Goal: Transaction & Acquisition: Book appointment/travel/reservation

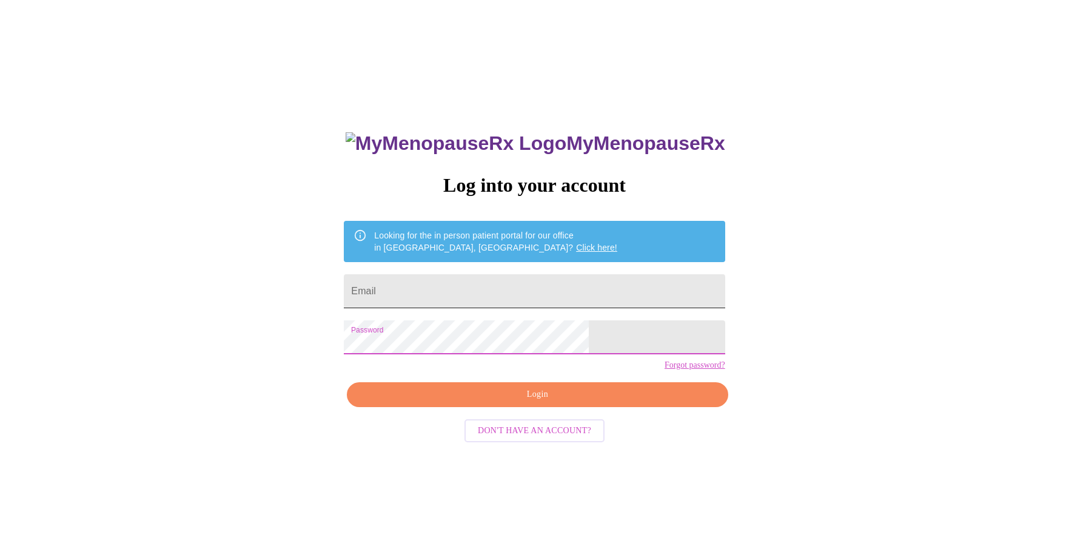
click at [543, 285] on input "Email" at bounding box center [534, 291] width 381 height 34
type input "[PERSON_NAME][EMAIL_ADDRESS][PERSON_NAME][DOMAIN_NAME]"
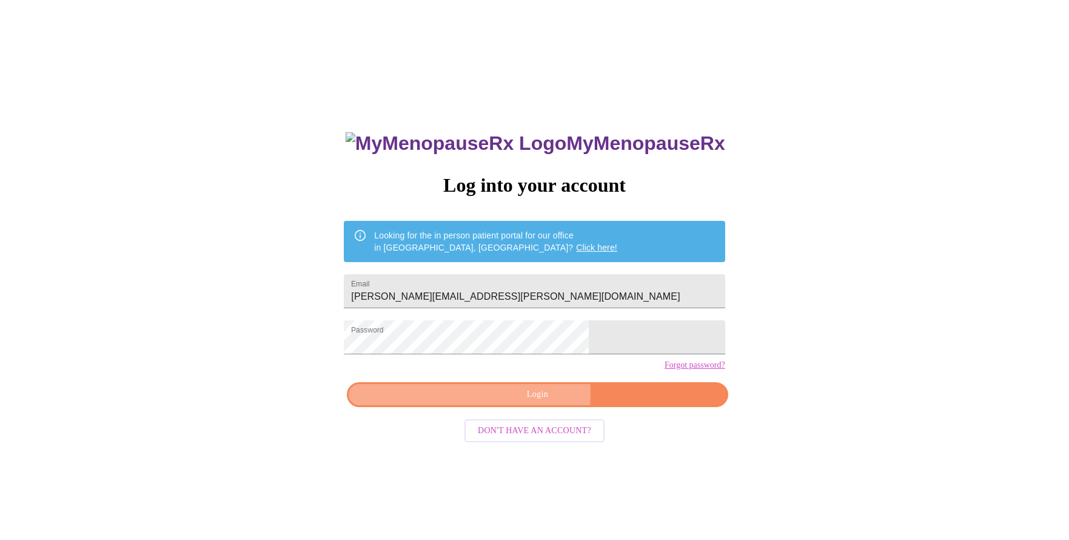
click at [502, 402] on span "Login" at bounding box center [537, 394] width 353 height 15
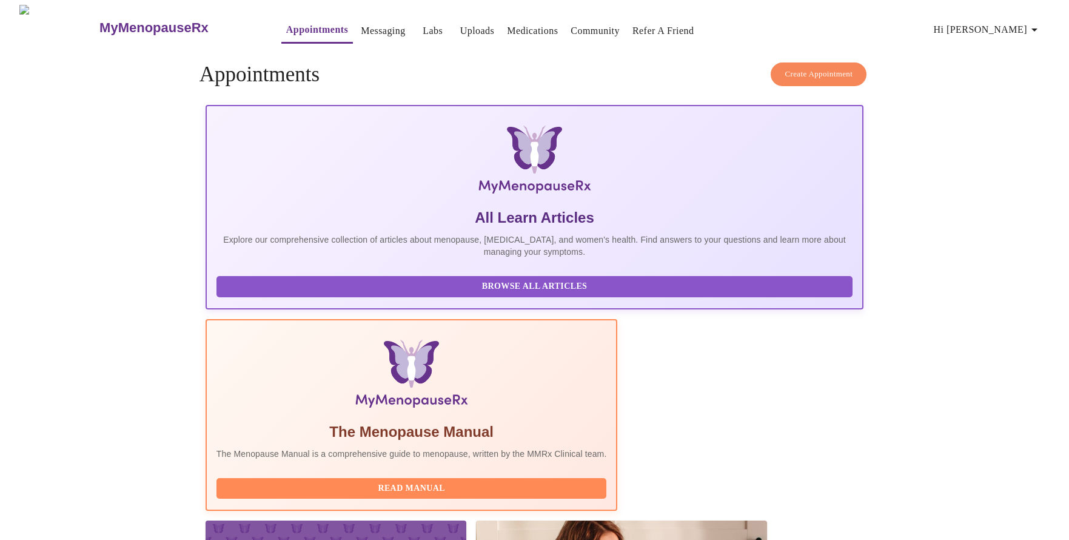
click at [839, 67] on span "Create Appointment" at bounding box center [819, 74] width 68 height 14
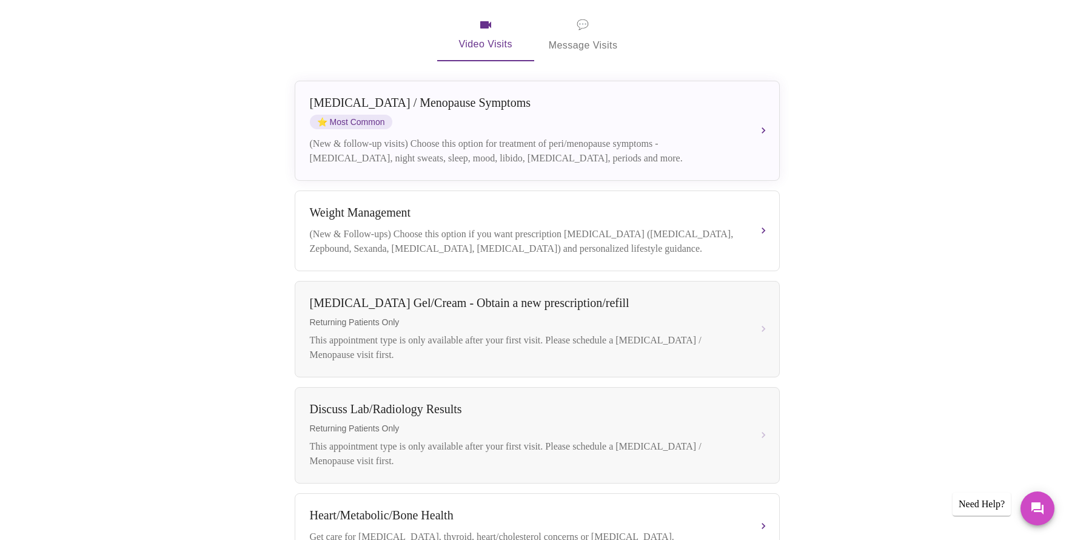
scroll to position [243, 0]
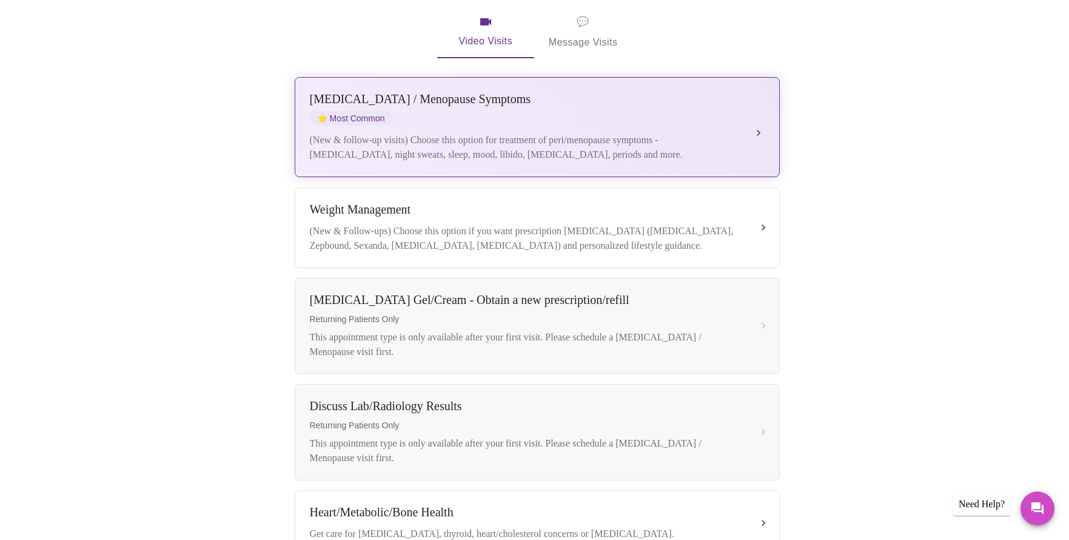
click at [471, 110] on div "[MEDICAL_DATA] / Menopause Symptoms ⭐ Most Common (New & follow-up visits) Choo…" at bounding box center [537, 127] width 455 height 70
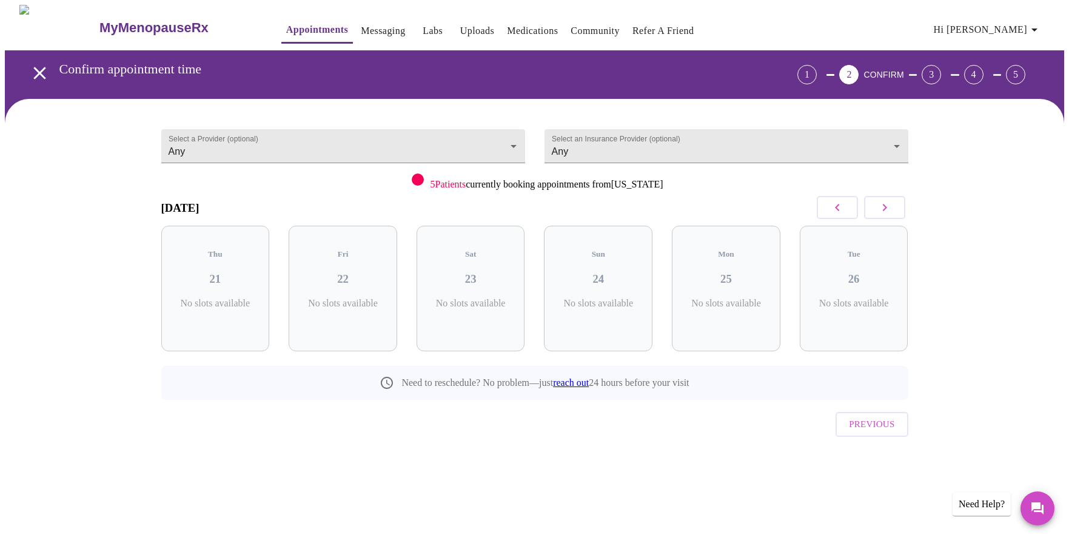
scroll to position [0, 0]
click at [879, 206] on icon "button" at bounding box center [885, 207] width 15 height 15
click at [582, 278] on div "Thu 04 3 Slots Left ( 10 Total)" at bounding box center [598, 289] width 109 height 126
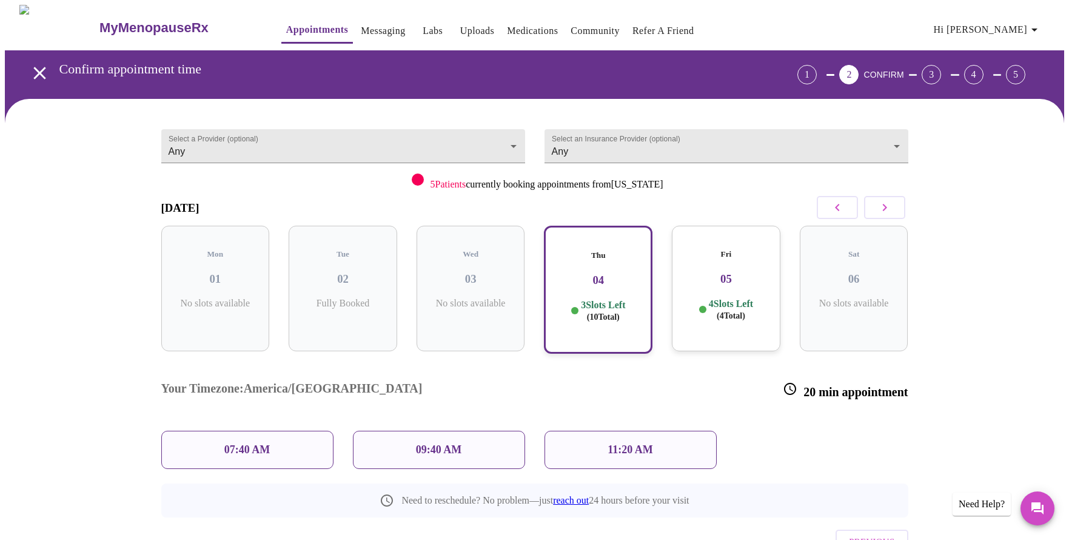
click at [273, 431] on div "07:40 AM" at bounding box center [247, 450] width 172 height 38
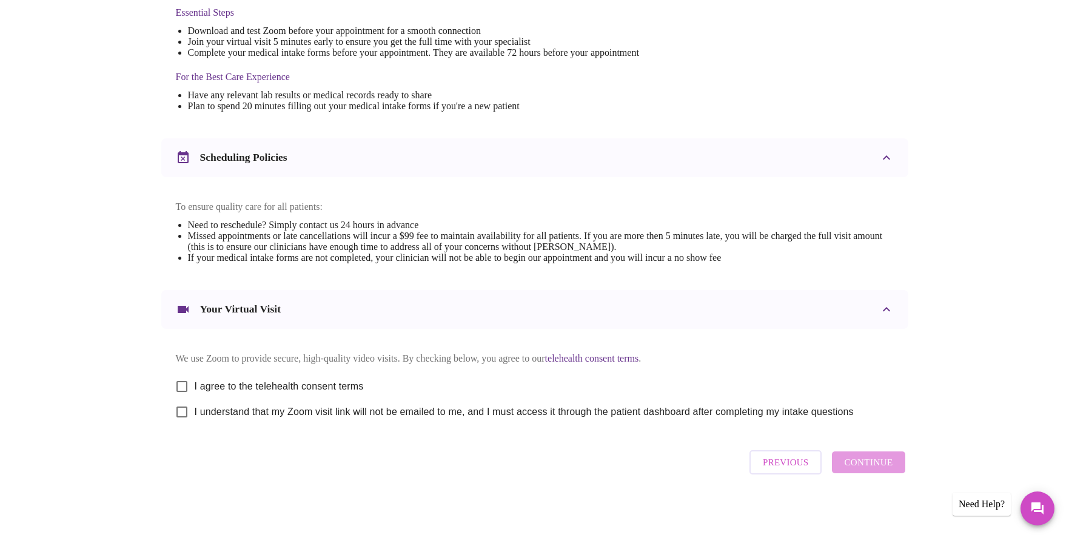
scroll to position [339, 0]
click at [178, 383] on input "I agree to the telehealth consent terms" at bounding box center [181, 386] width 25 height 25
checkbox input "true"
click at [183, 415] on input "I understand that my Zoom visit link will not be emailed to me, and I must acce…" at bounding box center [181, 411] width 25 height 25
checkbox input "true"
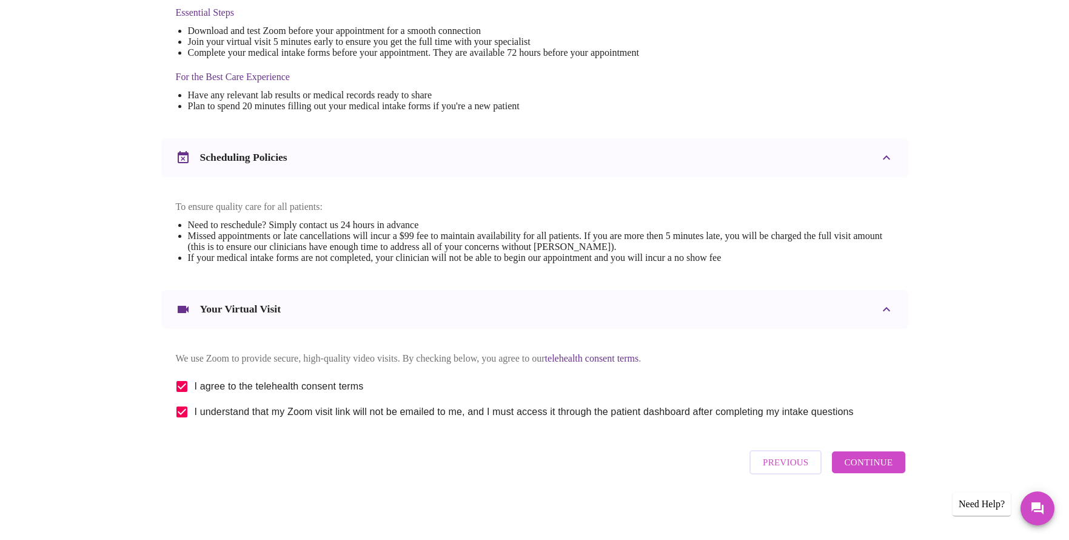
click at [874, 463] on span "Continue" at bounding box center [868, 462] width 49 height 16
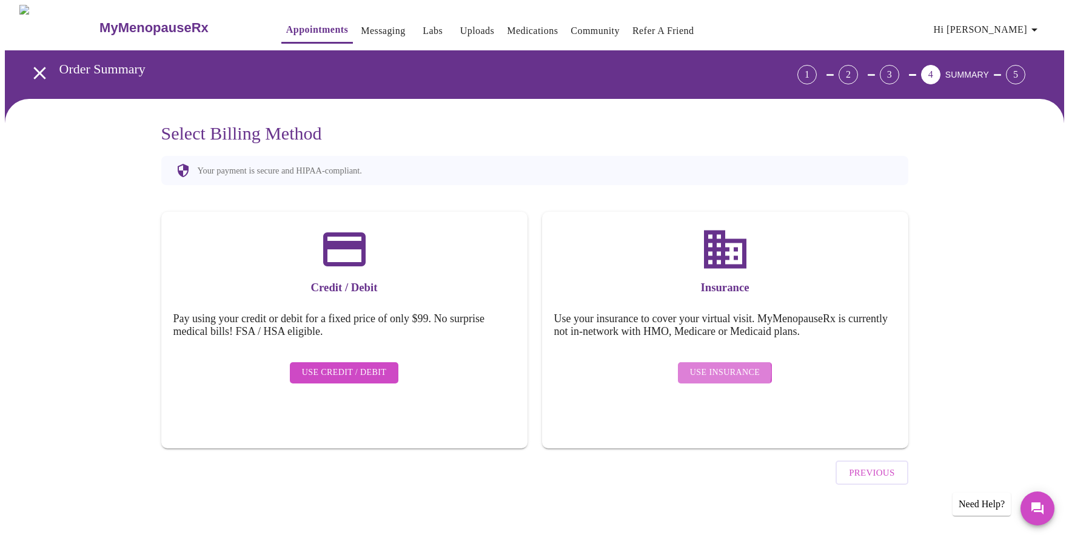
click at [707, 365] on span "Use Insurance" at bounding box center [725, 372] width 70 height 15
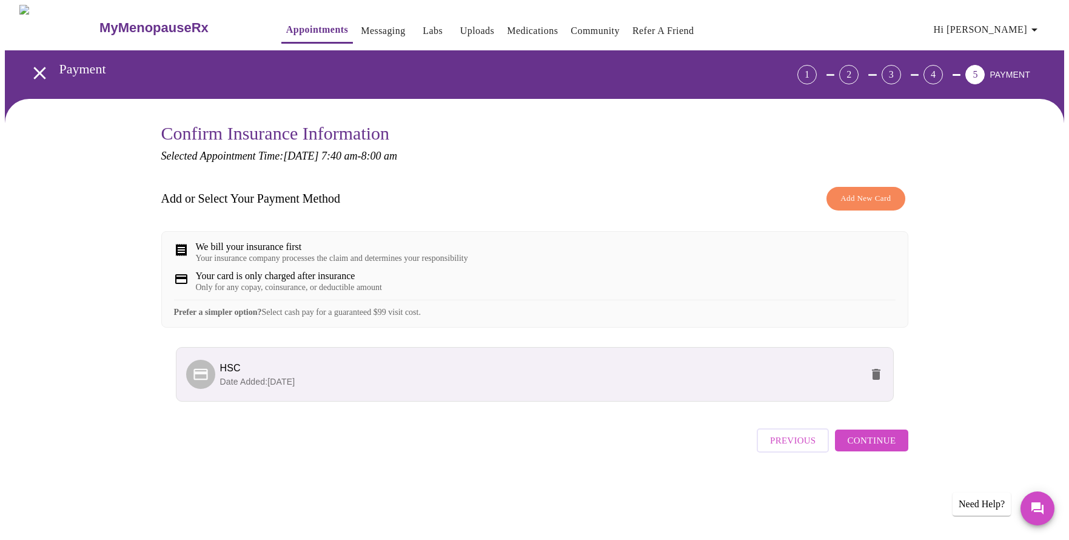
click at [297, 255] on div "Your insurance company processes the claim and determines your responsibility" at bounding box center [332, 259] width 272 height 10
click at [879, 448] on span "Continue" at bounding box center [871, 440] width 49 height 16
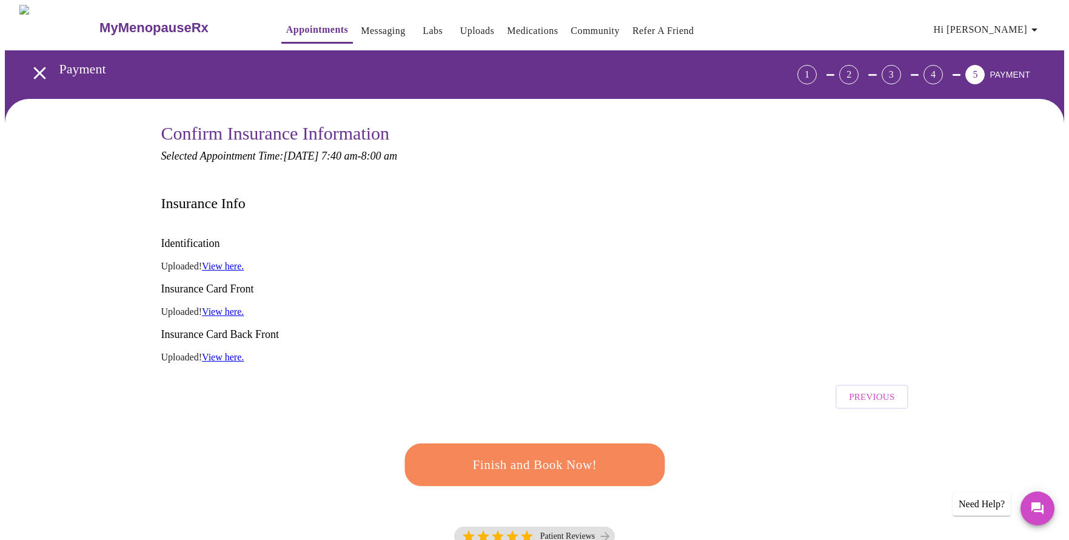
click at [224, 261] on link "View here." at bounding box center [223, 266] width 42 height 10
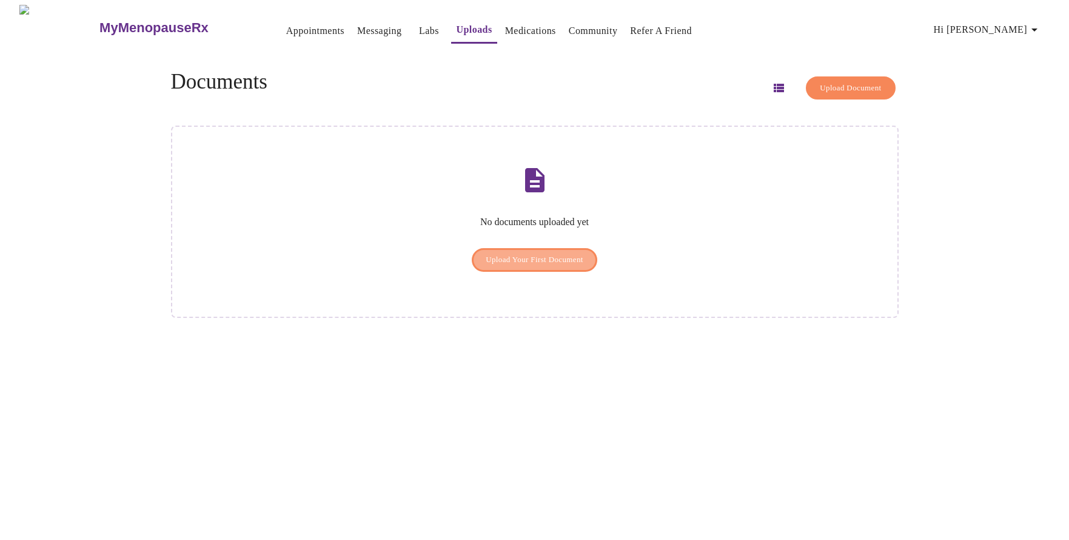
click at [507, 253] on span "Upload Your First Document" at bounding box center [535, 260] width 98 height 14
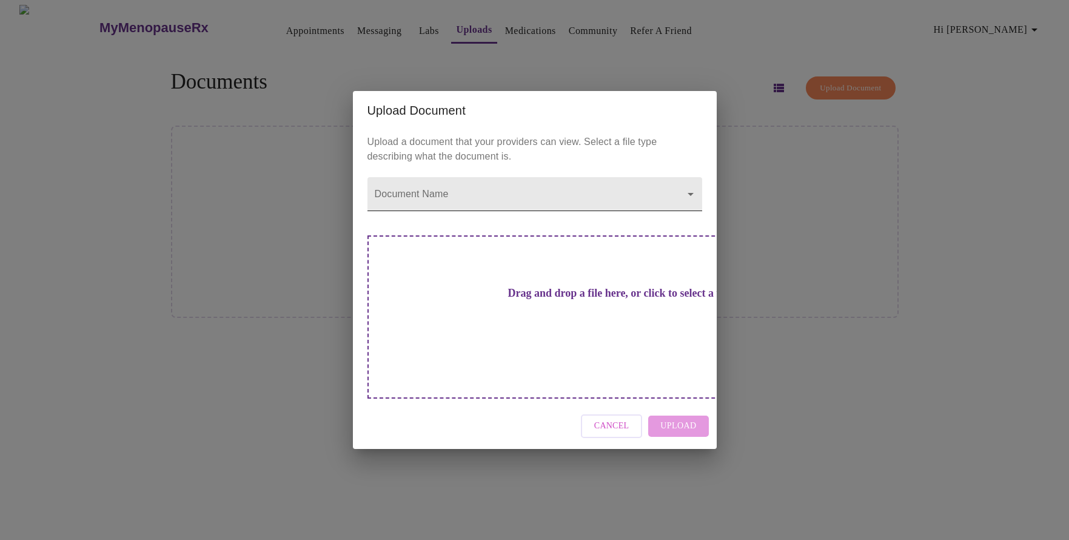
click at [668, 222] on body "MyMenopauseRx Appointments Messaging Labs Uploads Medications Community Refer a…" at bounding box center [535, 275] width 1060 height 540
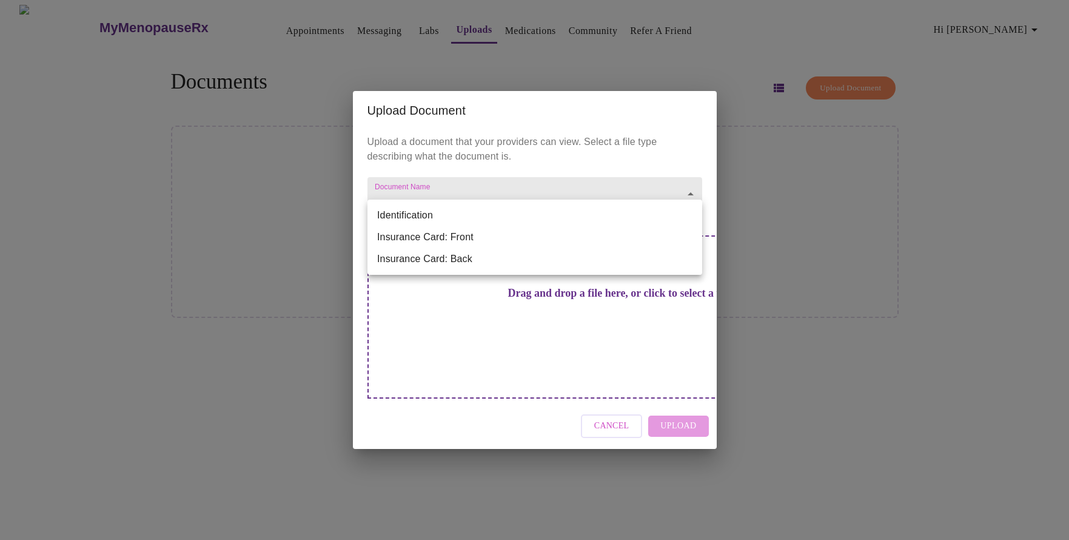
click at [669, 222] on li "Identification" at bounding box center [535, 215] width 335 height 22
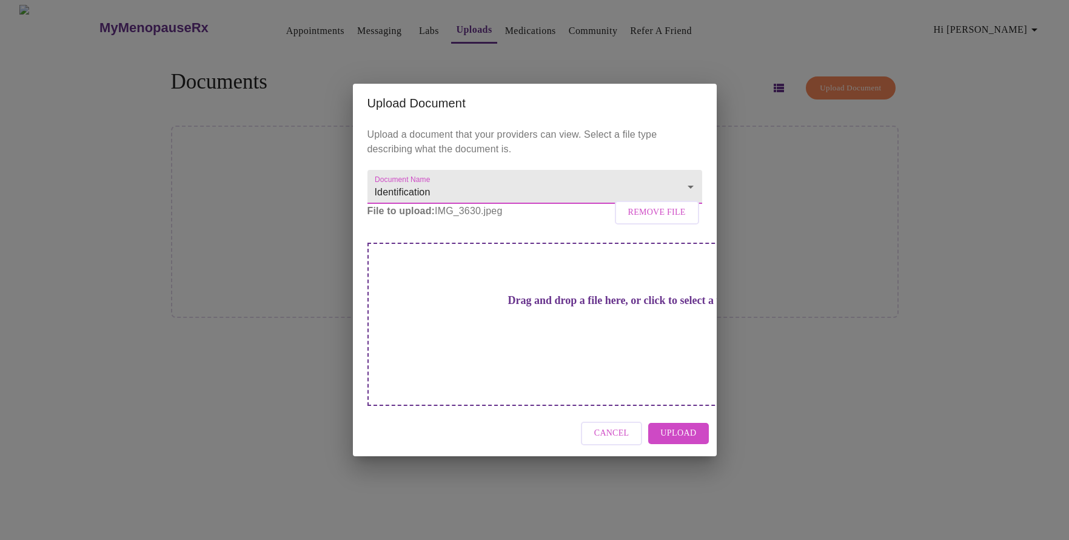
click at [681, 426] on span "Upload" at bounding box center [679, 433] width 36 height 15
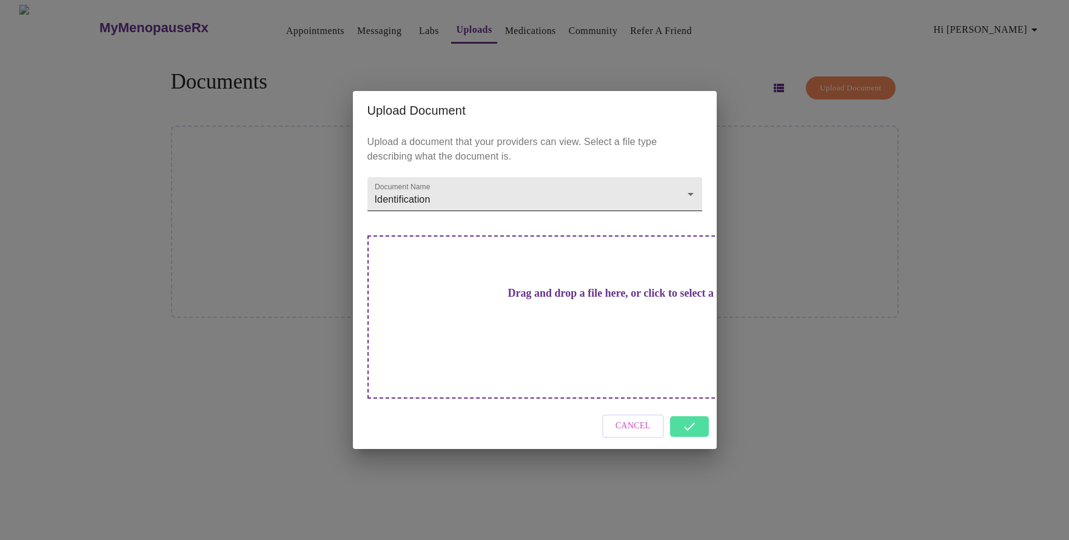
click at [684, 214] on body "MyMenopauseRx Appointments Messaging Labs Uploads Medications Community Refer a…" at bounding box center [535, 275] width 1060 height 540
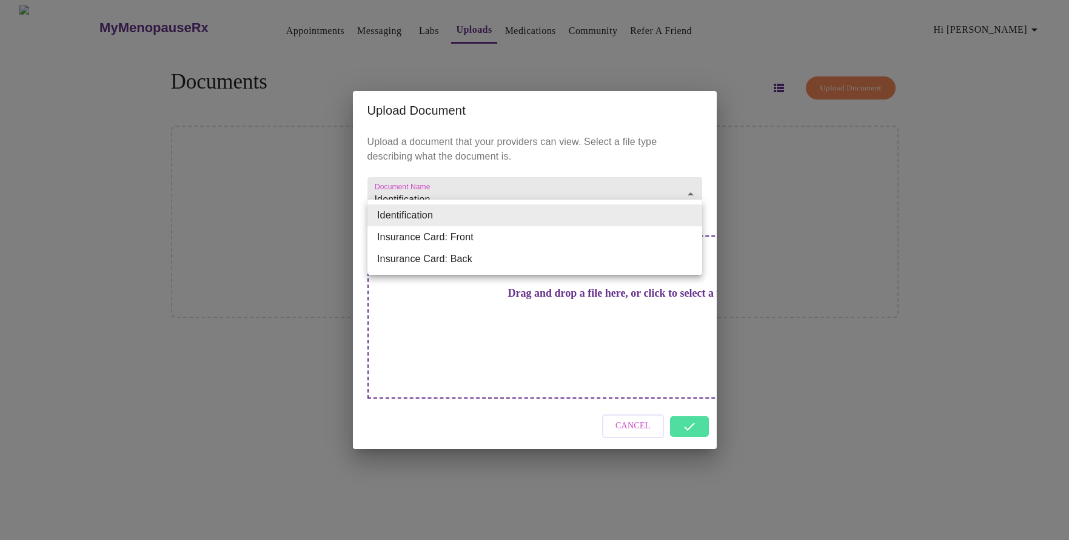
click at [664, 235] on li "Insurance Card: Front" at bounding box center [535, 237] width 335 height 22
type input "Insurance Card: Front"
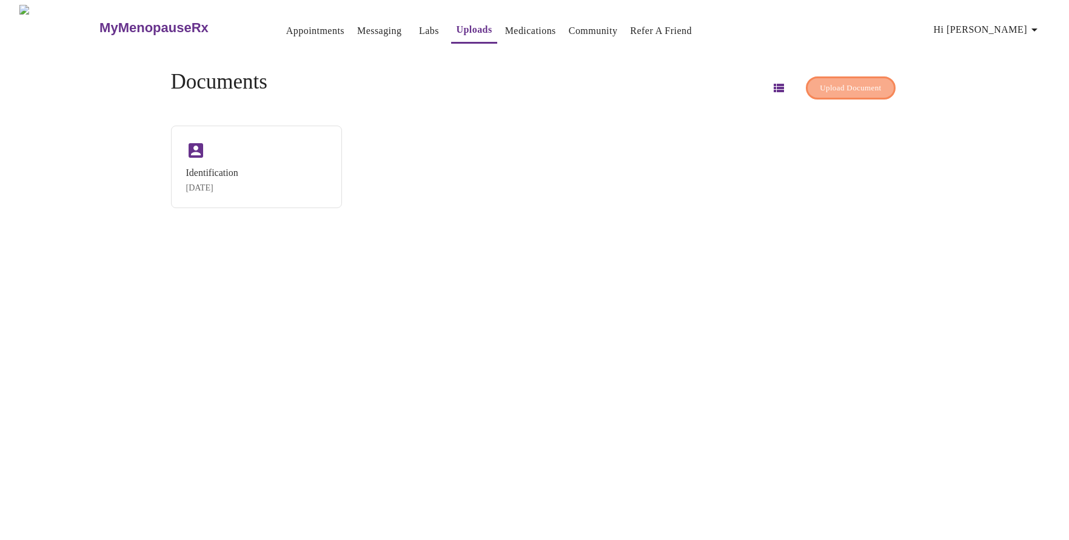
click at [841, 82] on span "Upload Document" at bounding box center [850, 88] width 61 height 14
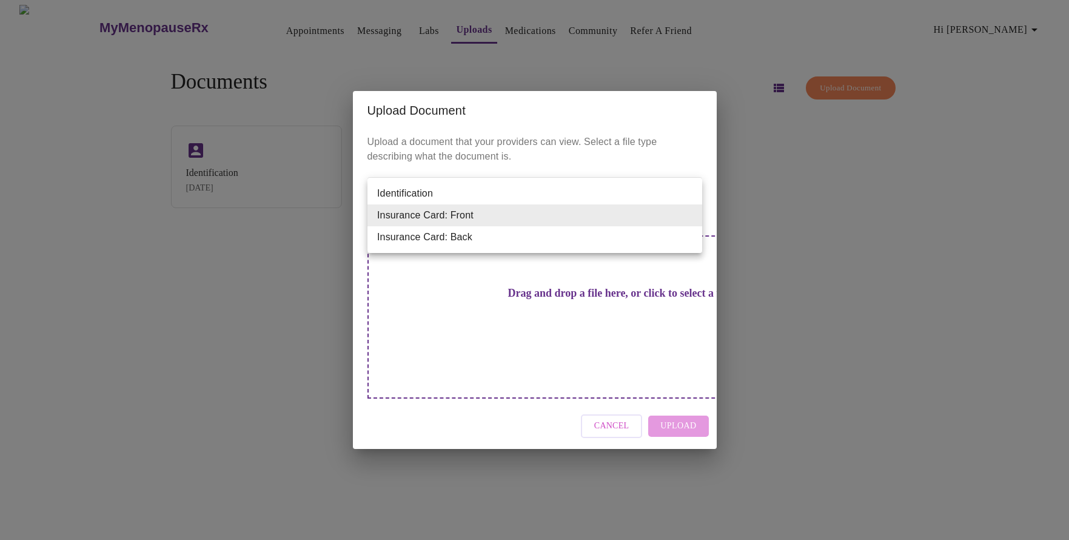
click at [623, 220] on body "MyMenopauseRx Appointments Messaging Labs Uploads Medications Community Refer a…" at bounding box center [535, 275] width 1060 height 540
click at [623, 220] on li "Insurance Card: Front" at bounding box center [535, 215] width 335 height 22
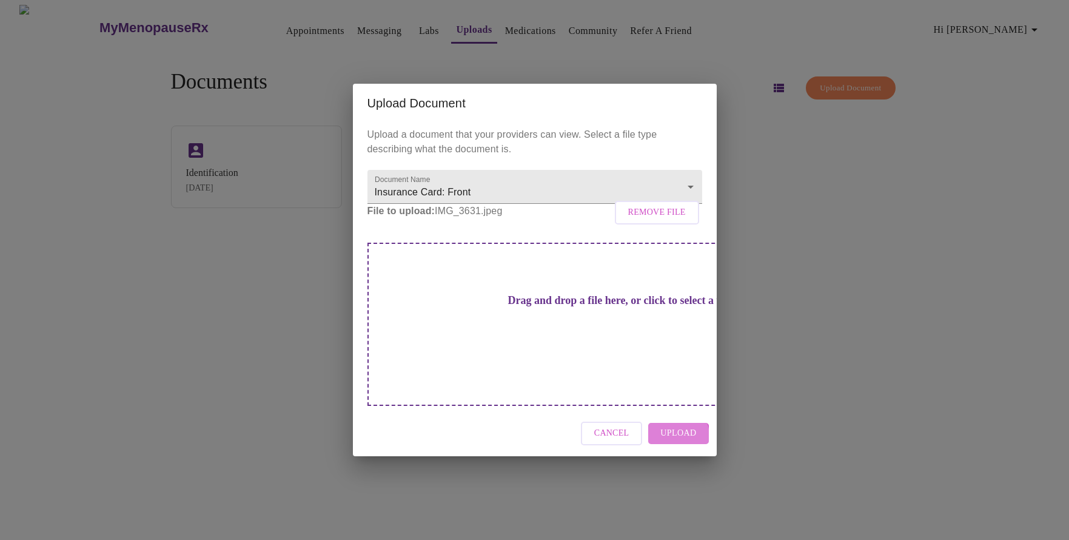
click at [676, 426] on span "Upload" at bounding box center [679, 433] width 36 height 15
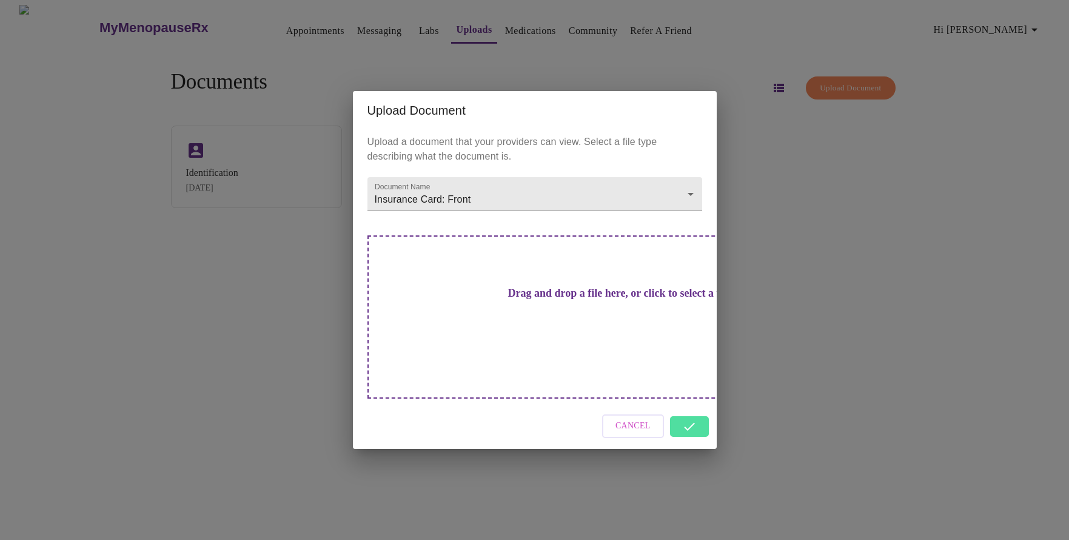
click at [767, 342] on div "Upload Document Upload a document that your providers can view. Select a file t…" at bounding box center [534, 270] width 1069 height 540
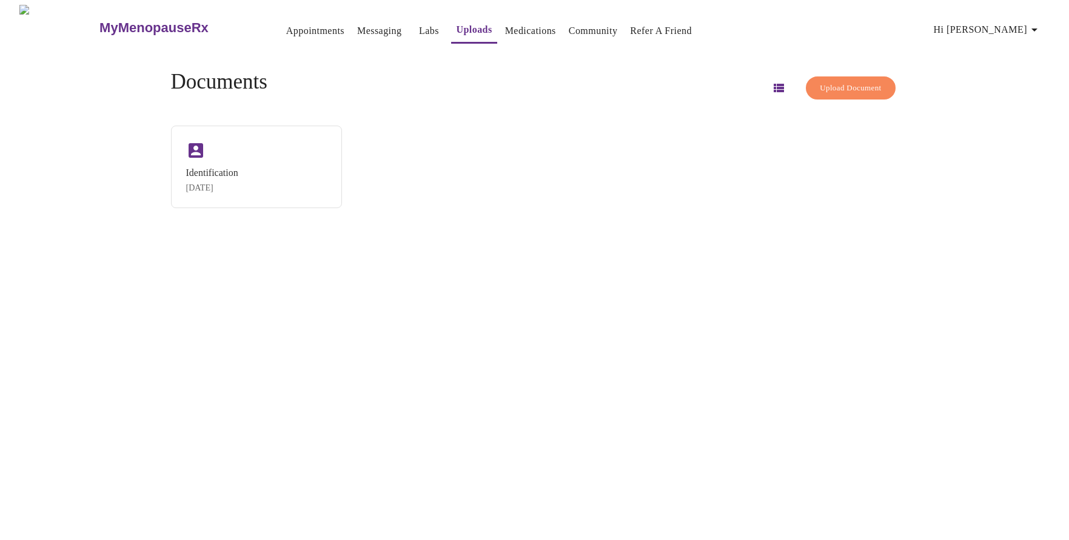
click at [835, 92] on button "Upload Document" at bounding box center [850, 88] width 89 height 24
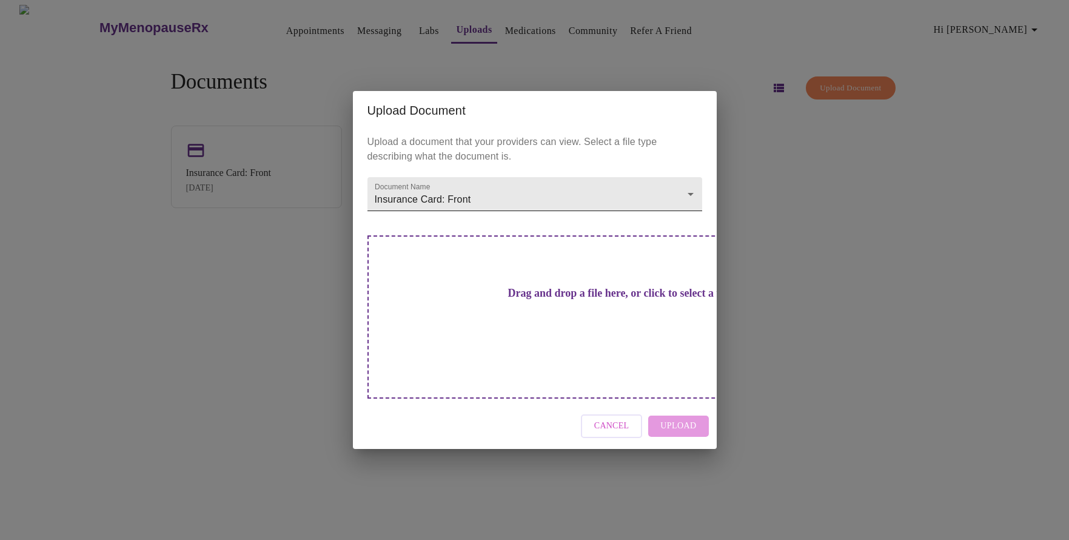
click at [663, 219] on body "MyMenopauseRx Appointments Messaging Labs Uploads Medications Community Refer a…" at bounding box center [535, 275] width 1060 height 540
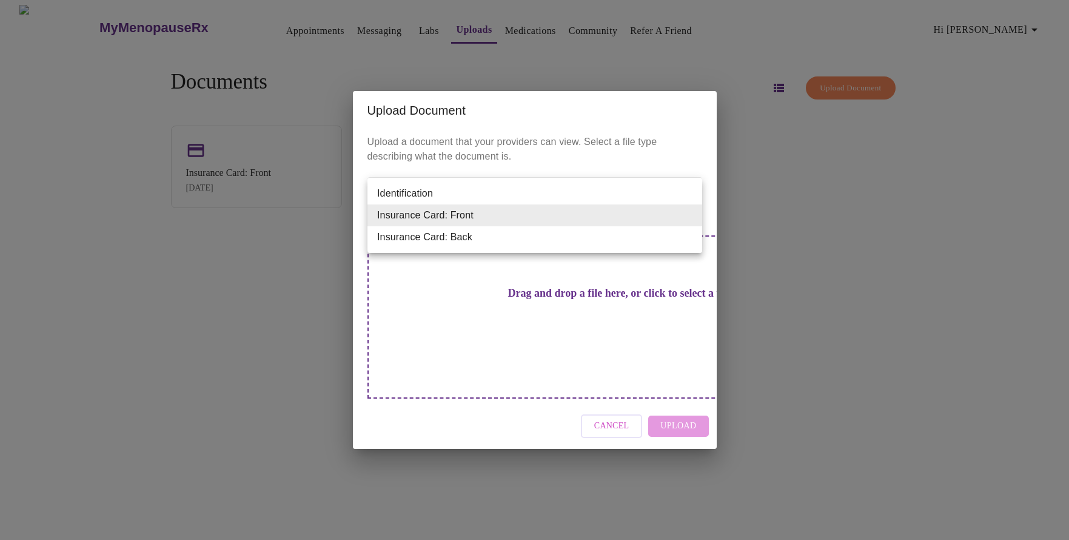
click at [645, 241] on li "Insurance Card: Back" at bounding box center [535, 237] width 335 height 22
type input "Insurance Card: Back"
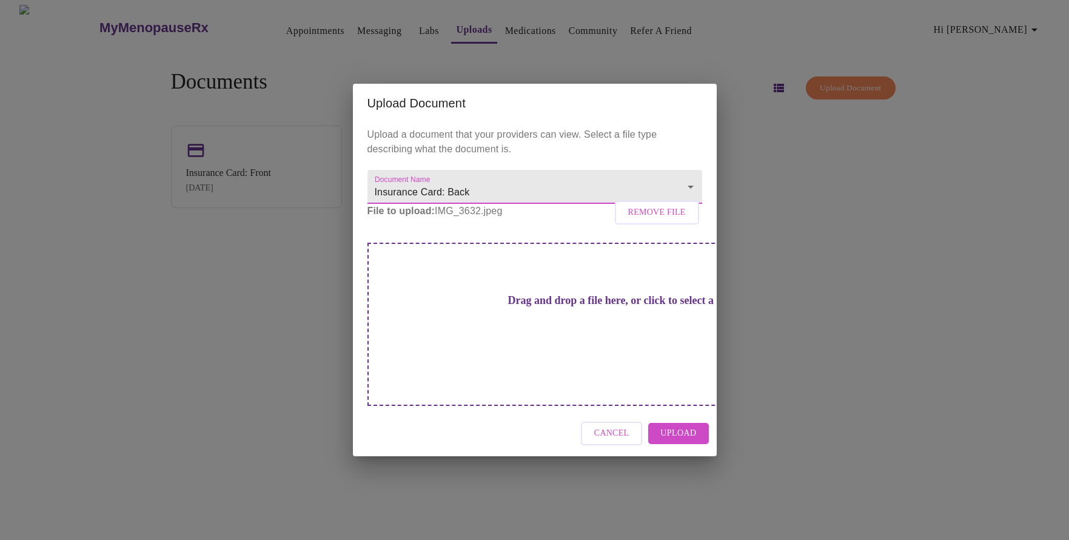
click at [676, 426] on span "Upload" at bounding box center [679, 433] width 36 height 15
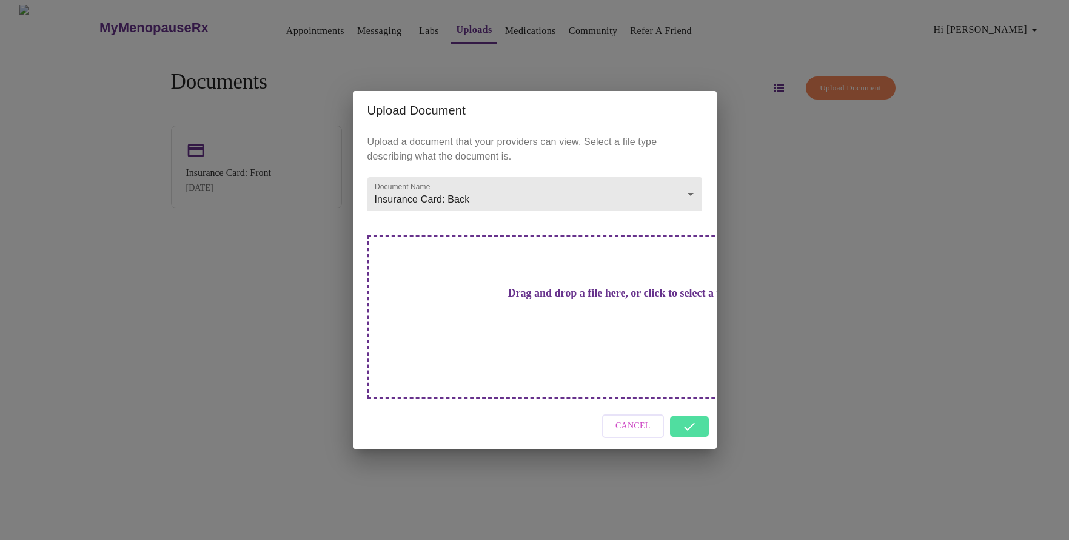
click at [776, 324] on div "Upload Document Upload a document that your providers can view. Select a file t…" at bounding box center [534, 270] width 1069 height 540
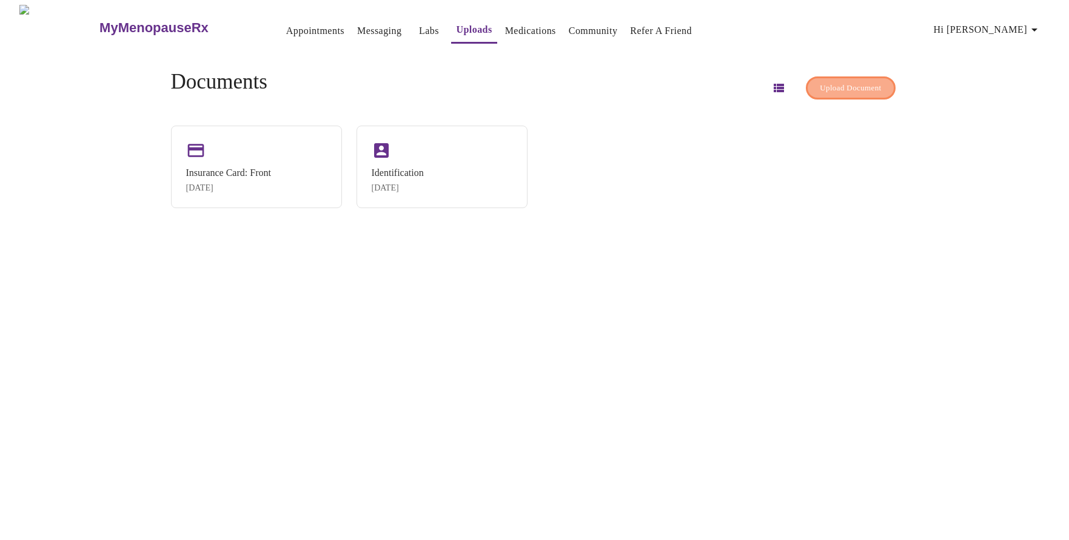
click at [816, 92] on button "Upload Document" at bounding box center [850, 88] width 89 height 24
click at [822, 82] on span "Upload Document" at bounding box center [850, 88] width 61 height 14
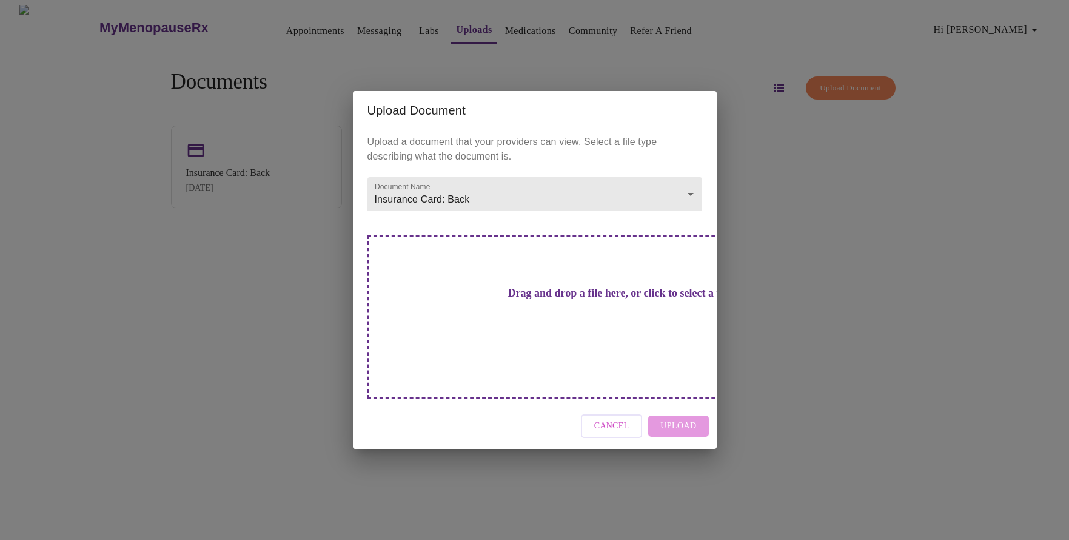
click at [618, 419] on span "Cancel" at bounding box center [611, 426] width 35 height 15
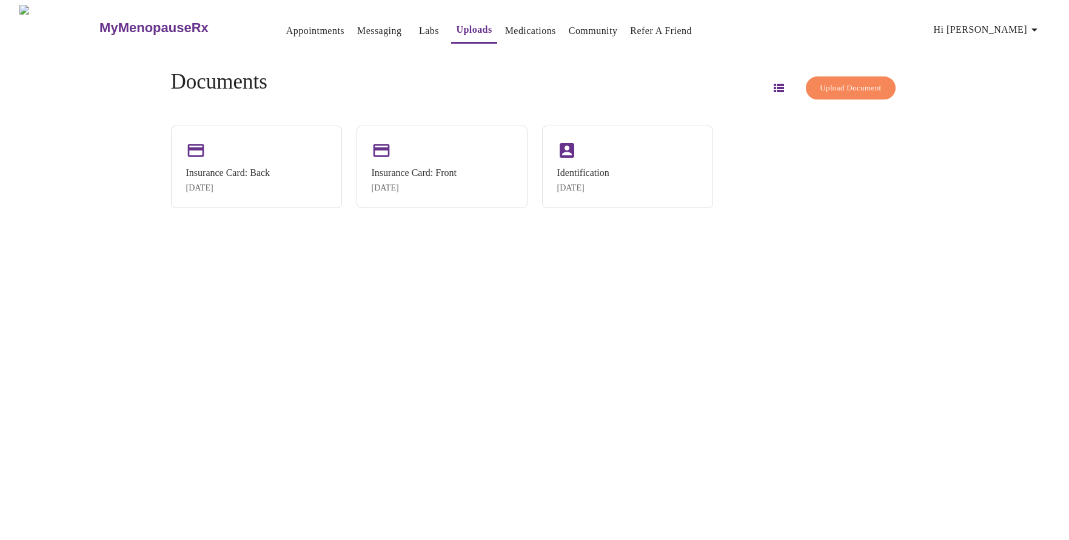
click at [774, 87] on icon "button" at bounding box center [779, 88] width 10 height 8
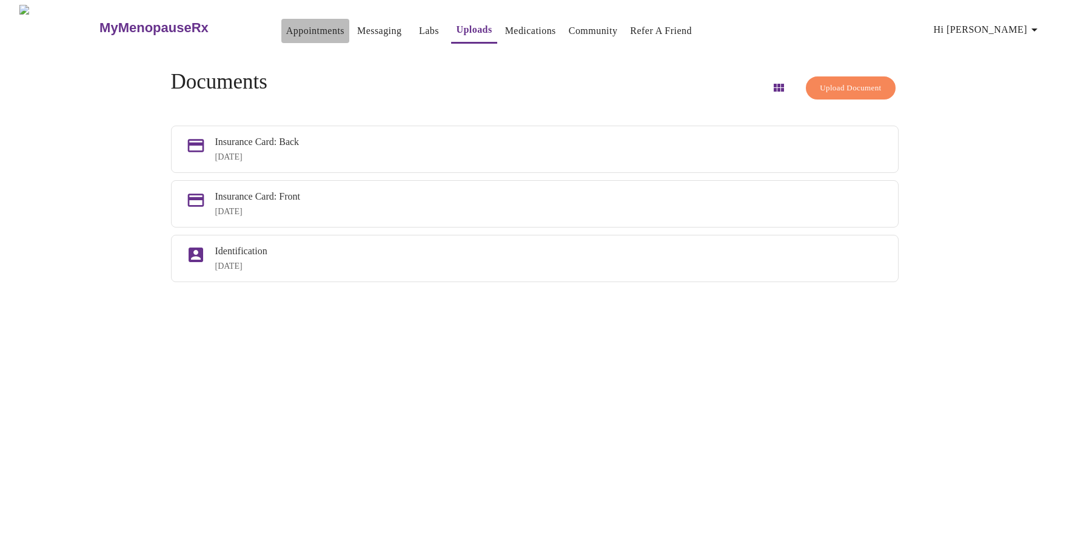
click at [306, 27] on link "Appointments" at bounding box center [315, 30] width 58 height 17
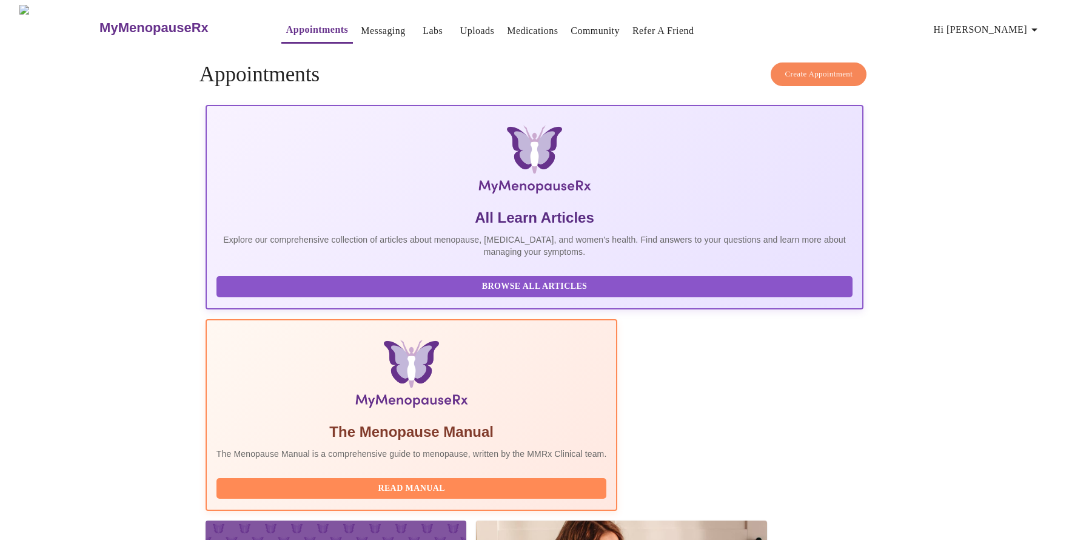
click at [815, 67] on span "Create Appointment" at bounding box center [819, 74] width 68 height 14
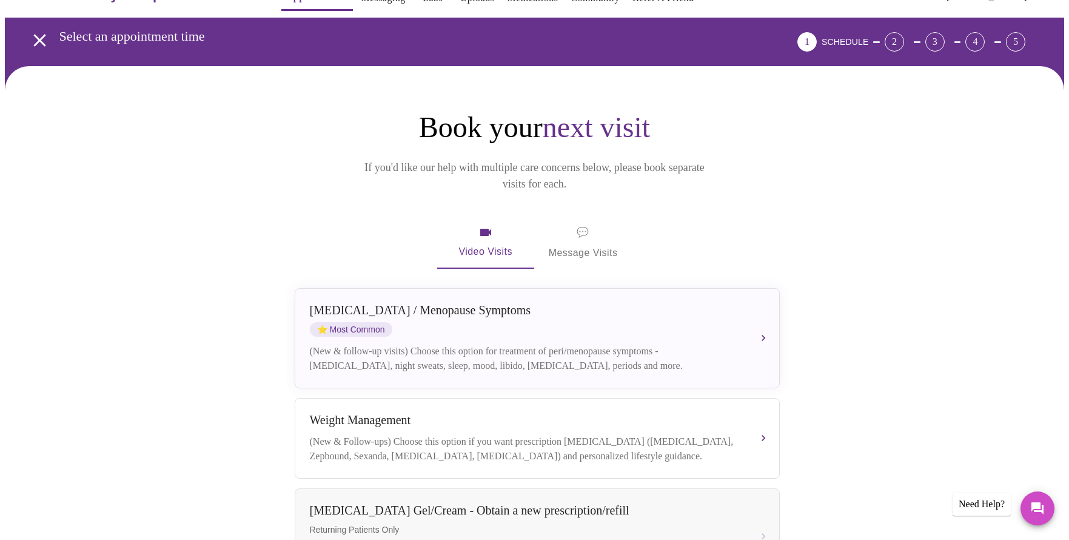
scroll to position [18, 0]
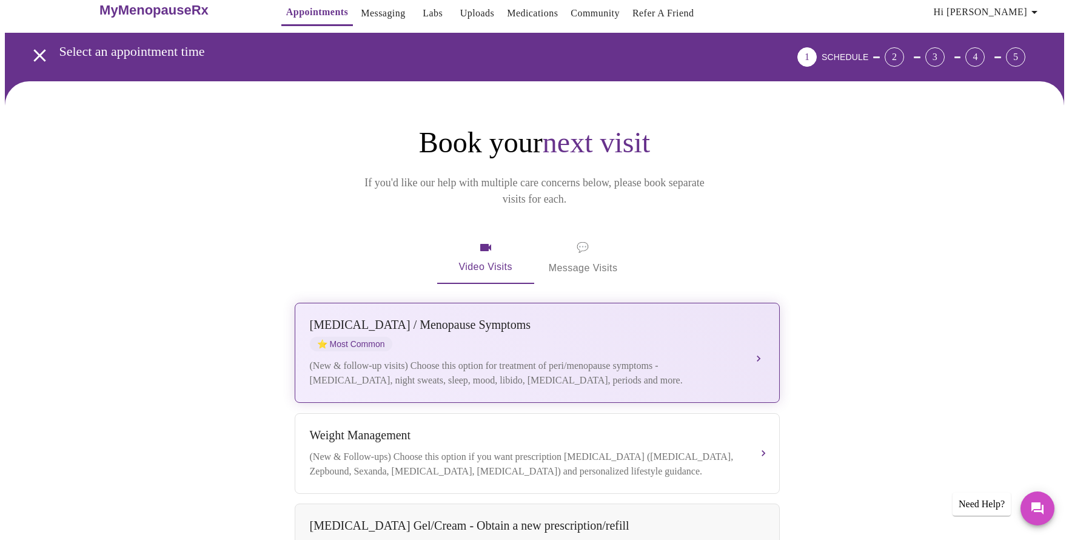
click at [540, 321] on div "[MEDICAL_DATA] / Menopause Symptoms ⭐ Most Common" at bounding box center [525, 334] width 431 height 33
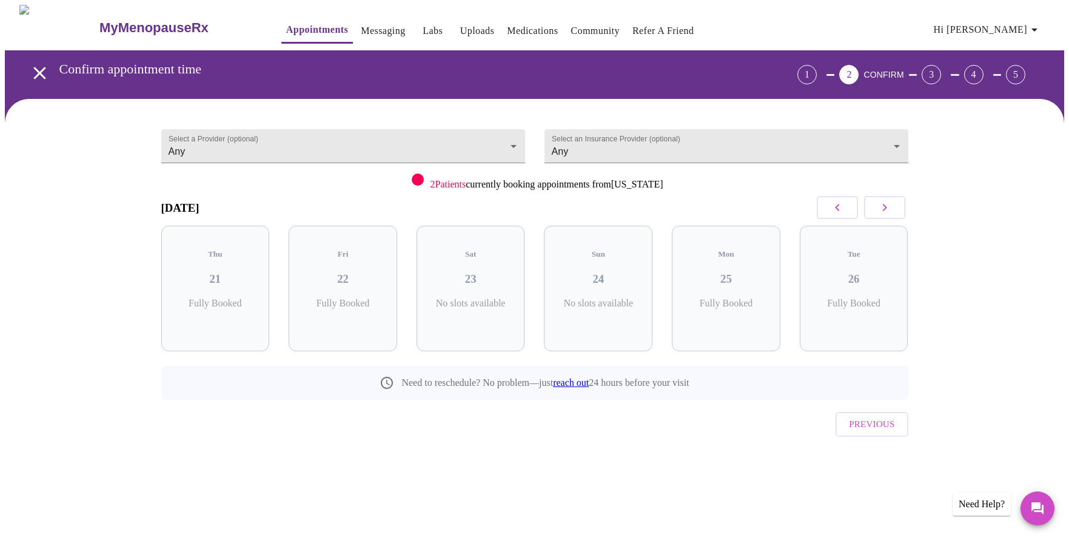
click at [888, 209] on icon "button" at bounding box center [885, 207] width 15 height 15
click at [631, 272] on h3 "04" at bounding box center [598, 278] width 89 height 13
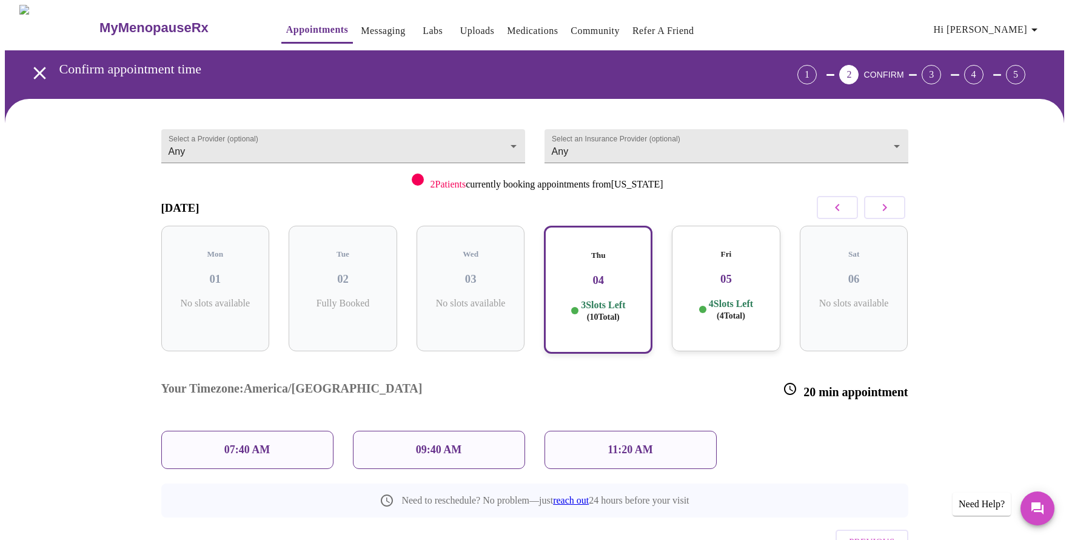
click at [289, 431] on div "07:40 AM" at bounding box center [247, 450] width 172 height 38
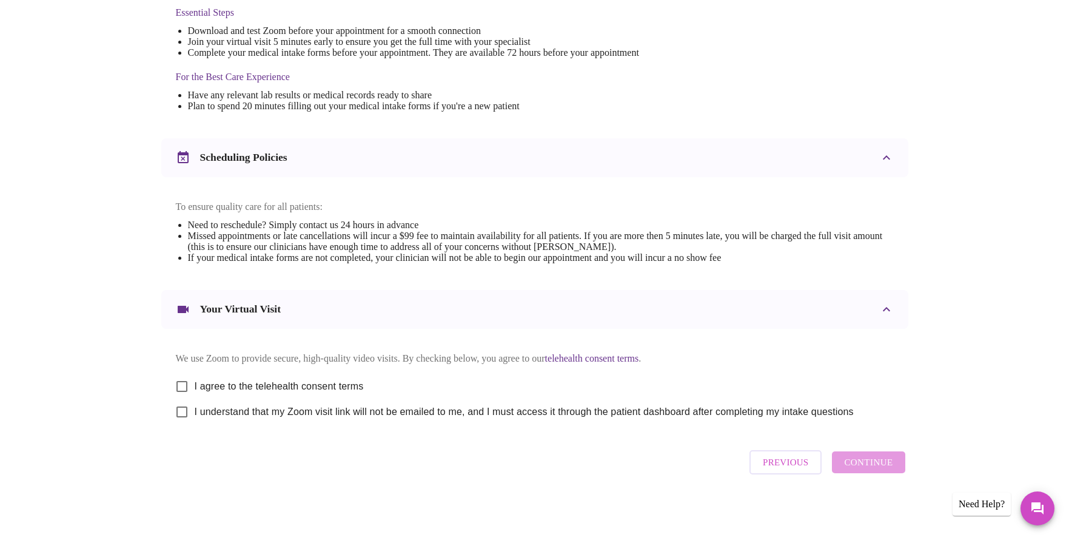
scroll to position [339, 0]
click at [183, 383] on input "I agree to the telehealth consent terms" at bounding box center [181, 386] width 25 height 25
checkbox input "true"
click at [181, 412] on input "I understand that my Zoom visit link will not be emailed to me, and I must acce…" at bounding box center [181, 411] width 25 height 25
checkbox input "true"
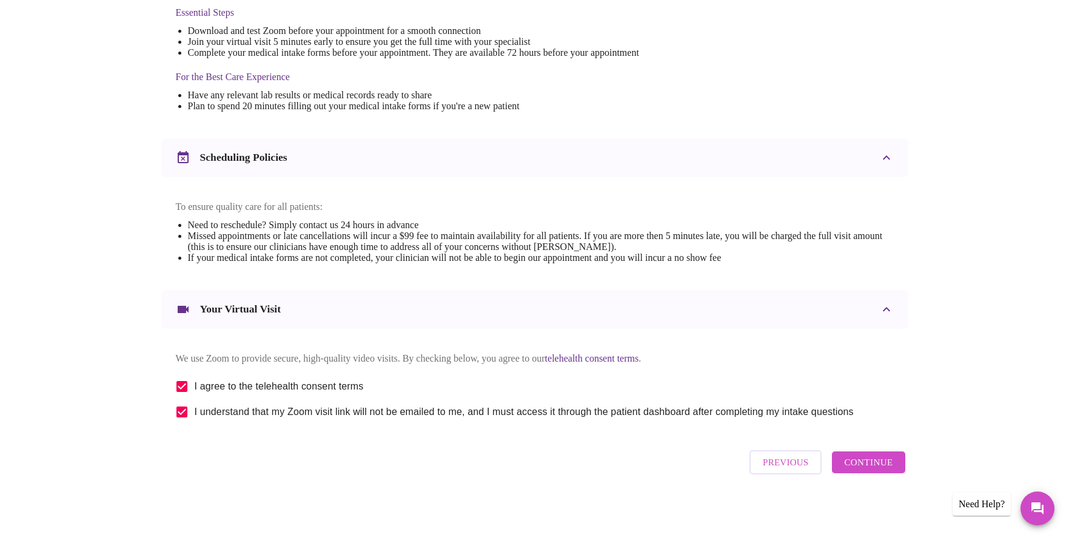
click at [850, 469] on span "Continue" at bounding box center [868, 462] width 49 height 16
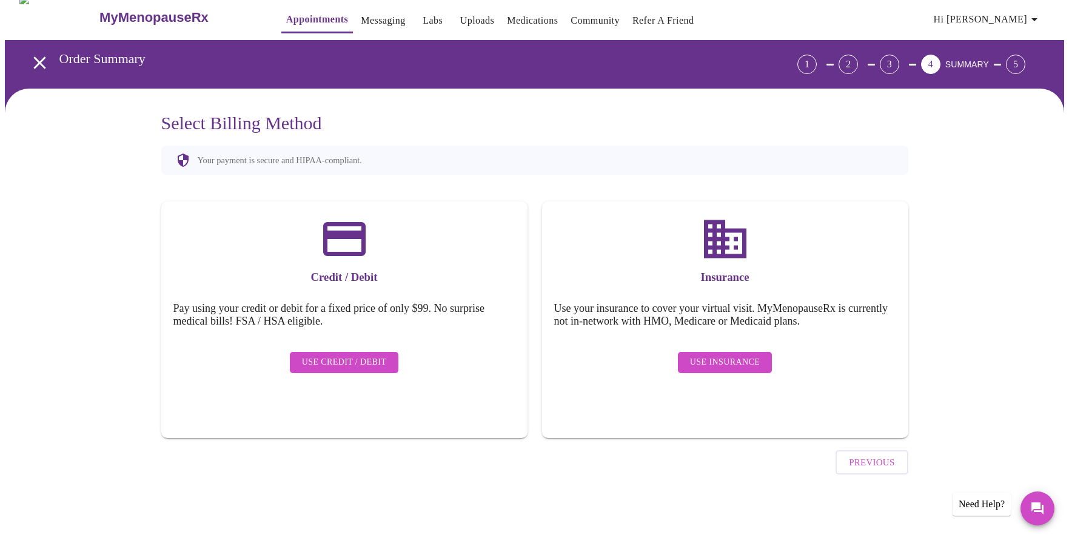
scroll to position [0, 0]
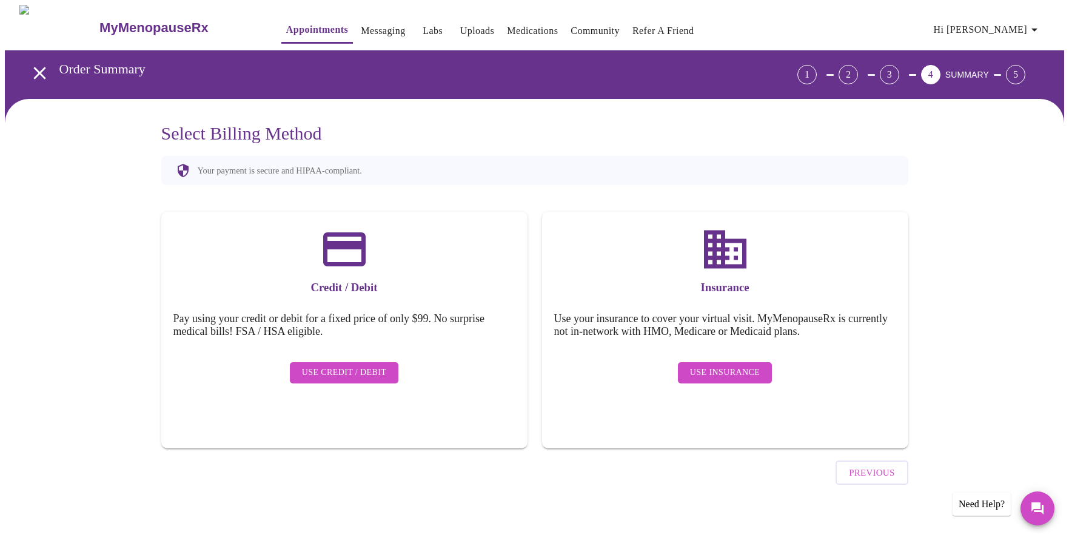
click at [742, 369] on button "Use Insurance" at bounding box center [725, 372] width 94 height 21
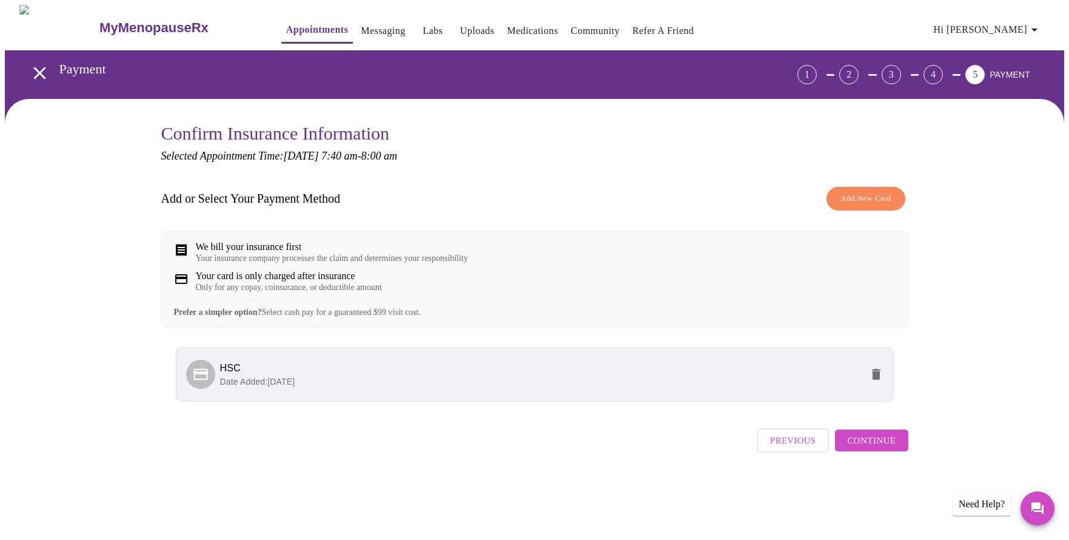
click at [413, 388] on p "Date Added: [DATE]" at bounding box center [541, 381] width 642 height 12
click at [412, 388] on p "Date Added: [DATE]" at bounding box center [541, 381] width 642 height 12
click at [886, 448] on span "Continue" at bounding box center [871, 440] width 49 height 16
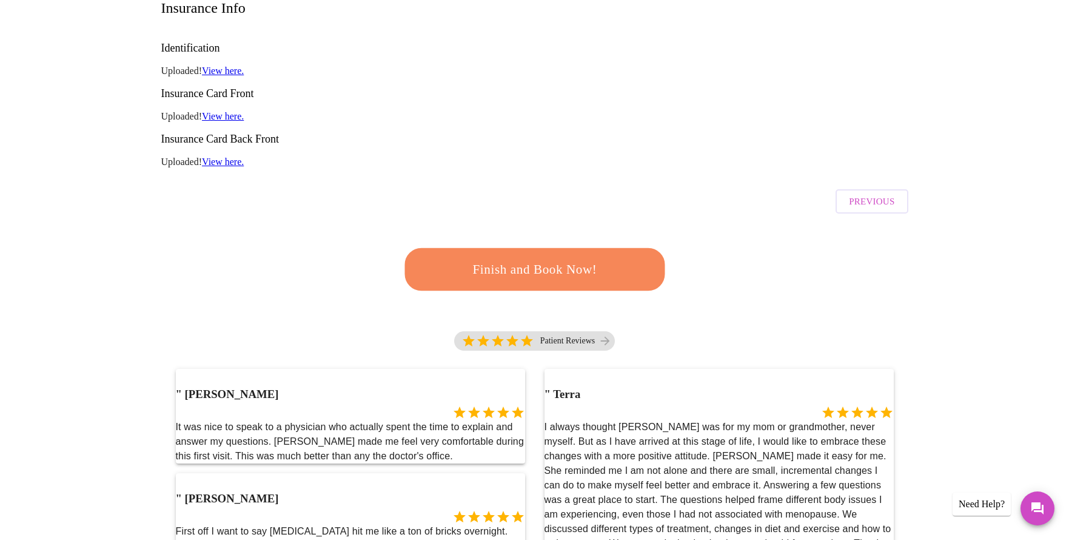
scroll to position [198, 0]
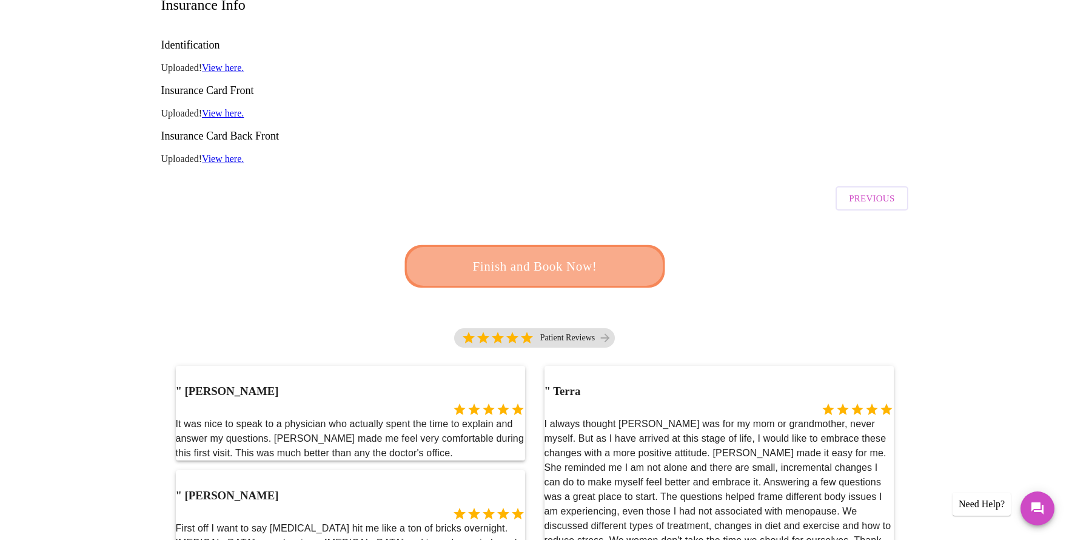
click at [614, 245] on button "Finish and Book Now!" at bounding box center [535, 266] width 260 height 42
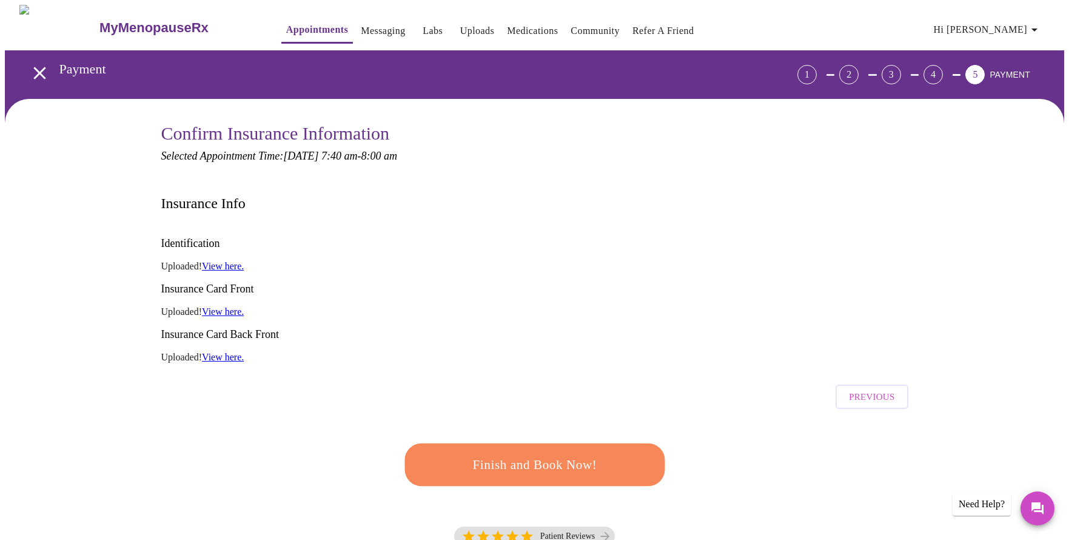
scroll to position [0, 0]
click at [540, 454] on span "Finish and Book Now!" at bounding box center [535, 465] width 224 height 22
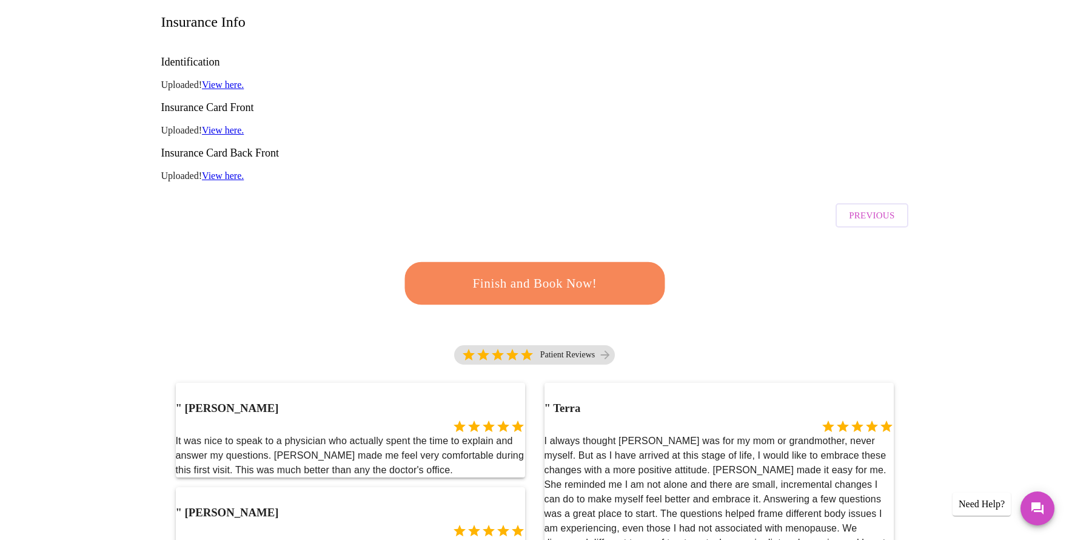
scroll to position [179, 0]
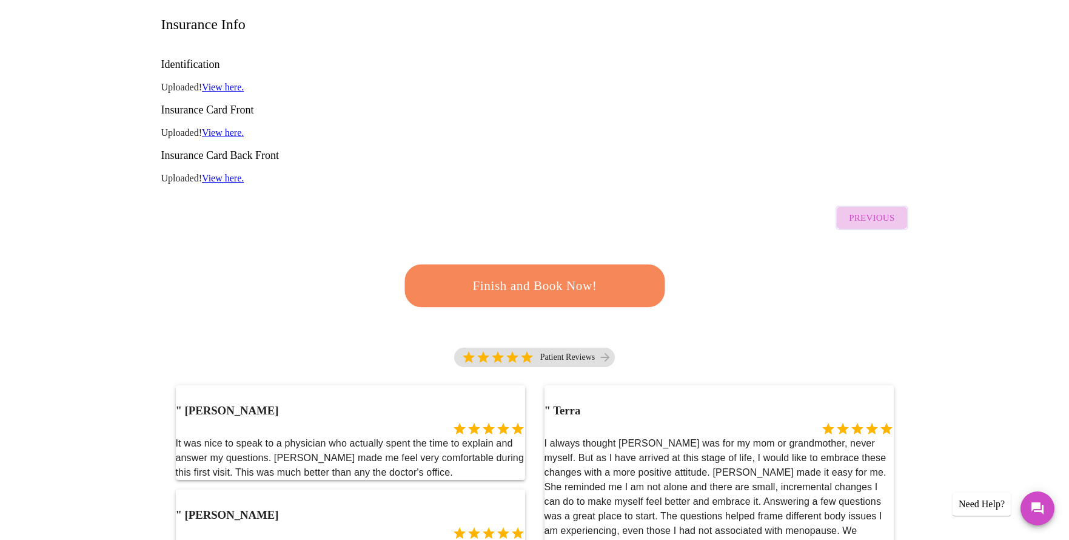
click at [896, 206] on button "Previous" at bounding box center [872, 218] width 72 height 24
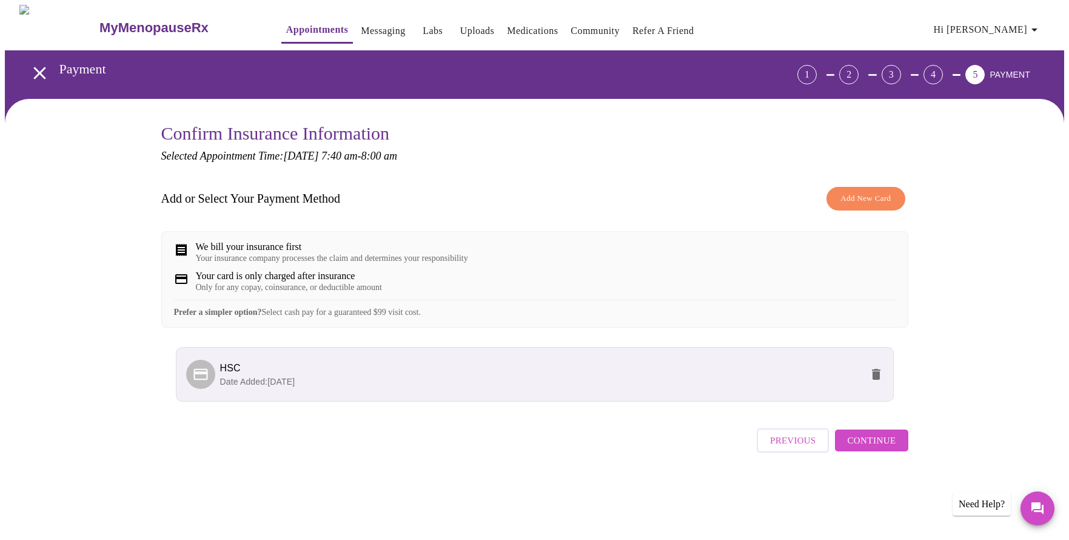
click at [866, 448] on span "Continue" at bounding box center [871, 440] width 49 height 16
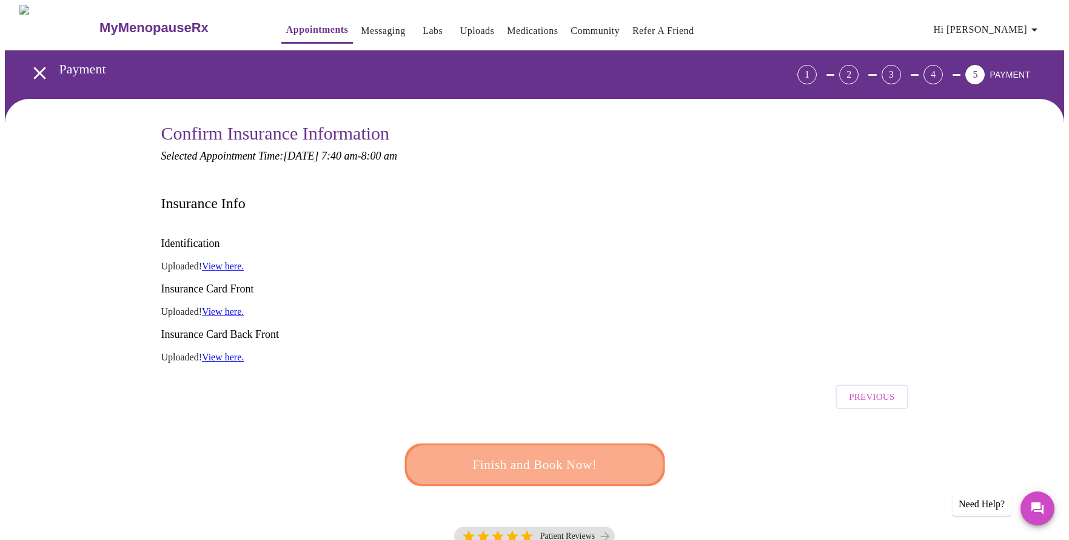
click at [588, 454] on span "Finish and Book Now!" at bounding box center [535, 465] width 224 height 22
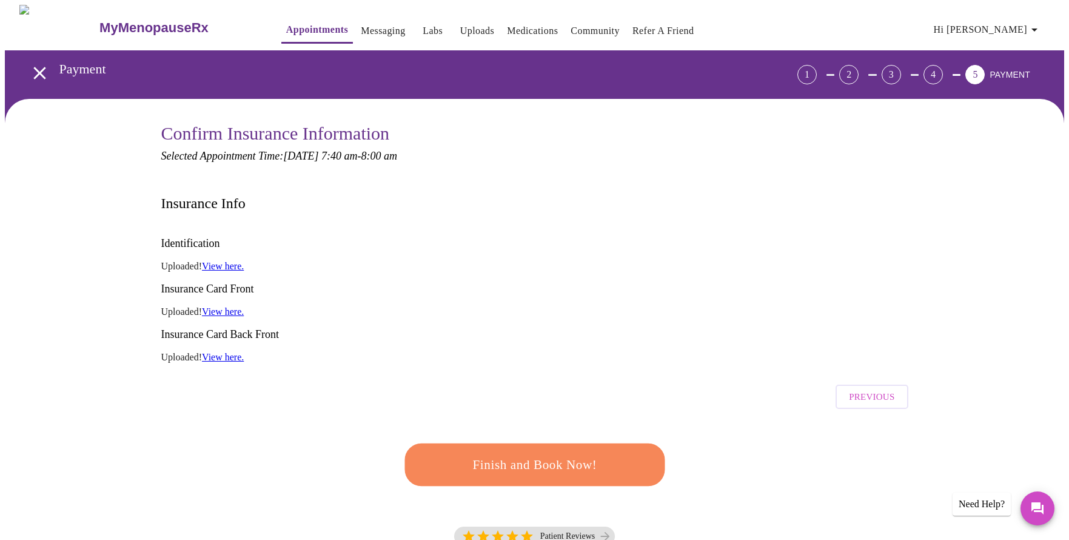
click at [856, 389] on span "Previous" at bounding box center [871, 397] width 45 height 16
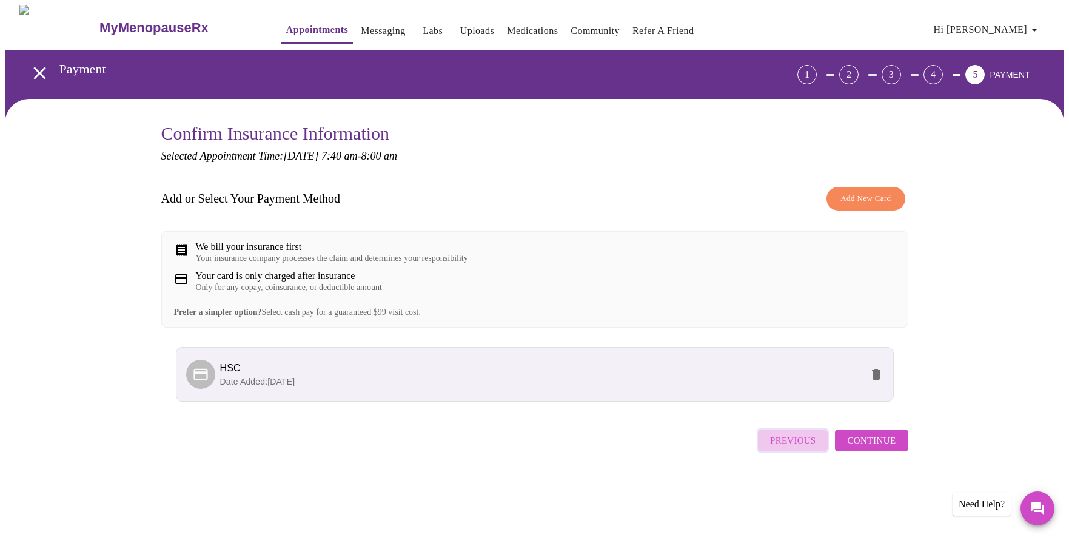
click at [804, 448] on span "Previous" at bounding box center [792, 440] width 45 height 16
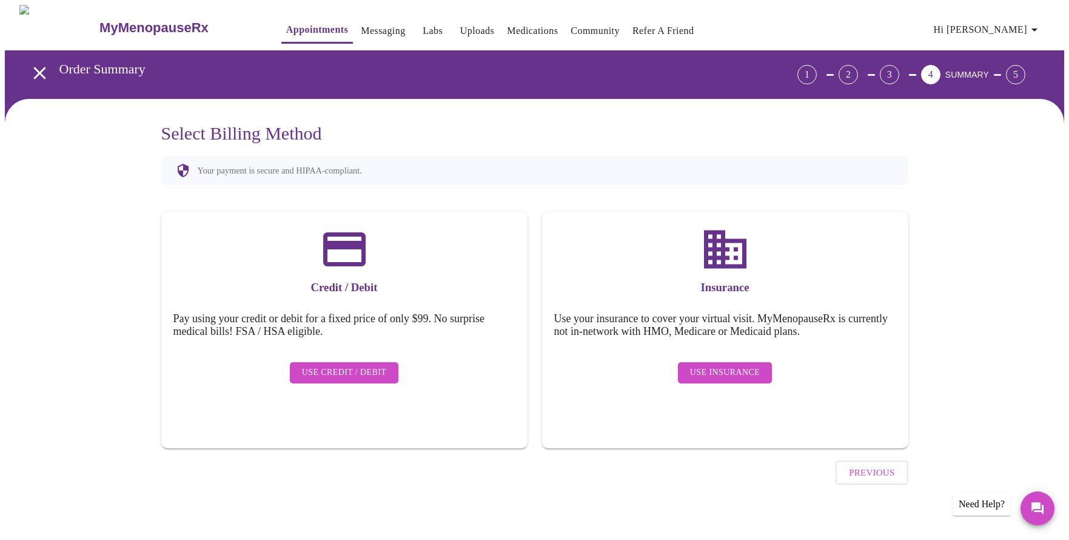
click at [286, 30] on link "Appointments" at bounding box center [317, 29] width 62 height 17
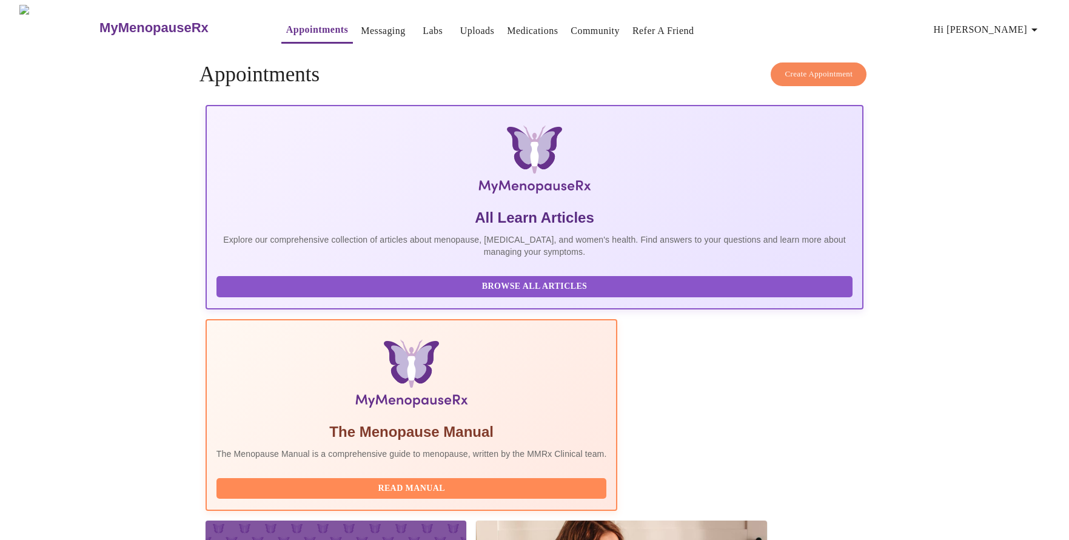
click at [307, 23] on link "Appointments" at bounding box center [317, 29] width 62 height 17
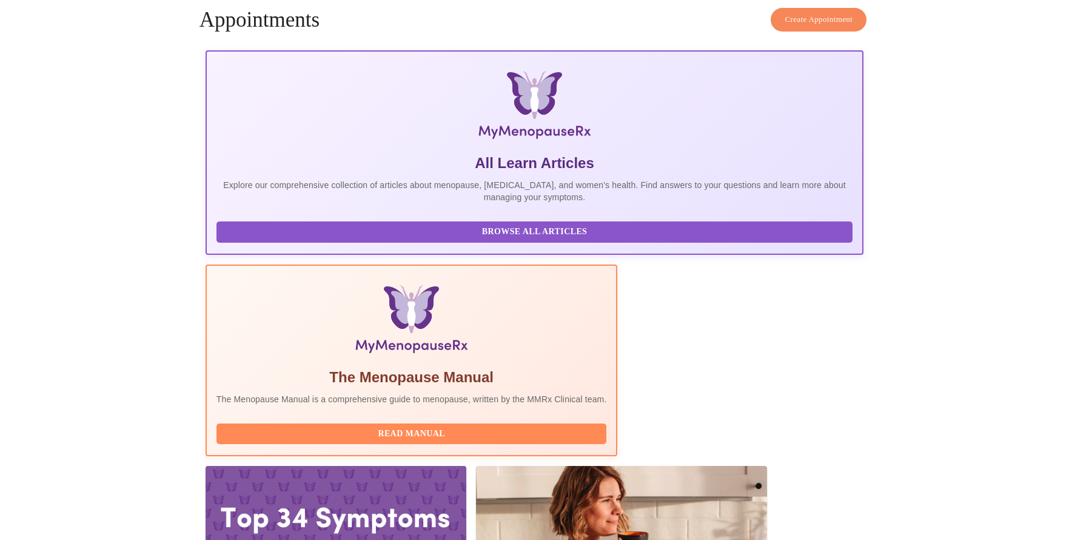
scroll to position [54, 0]
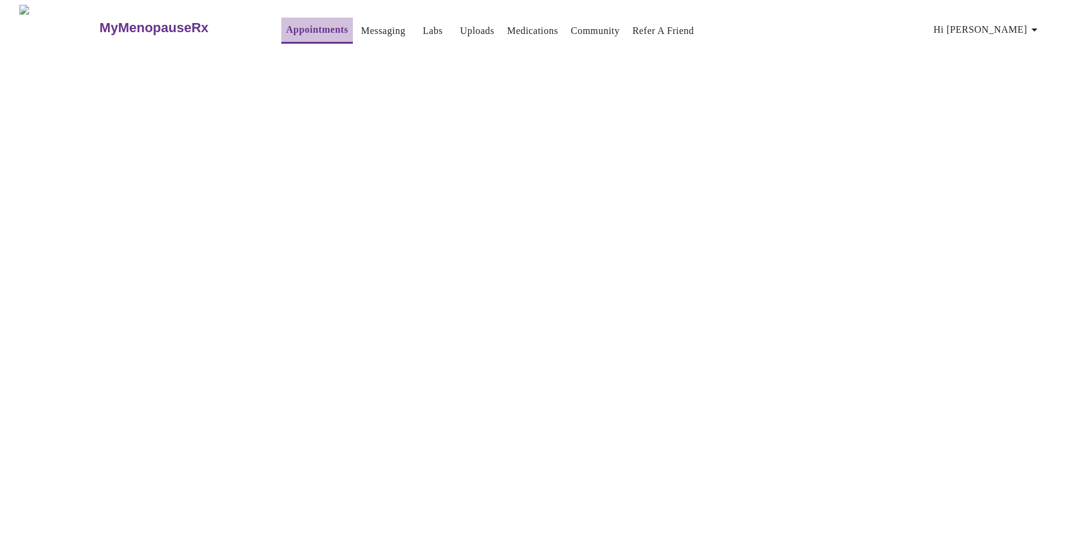
click at [300, 24] on link "Appointments" at bounding box center [317, 29] width 62 height 17
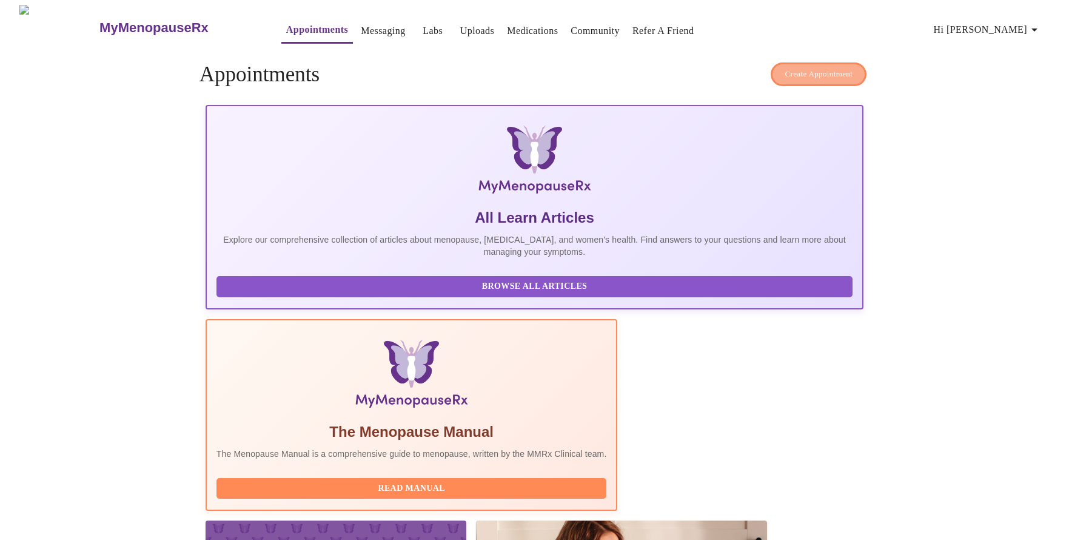
click at [787, 75] on span "Create Appointment" at bounding box center [819, 74] width 68 height 14
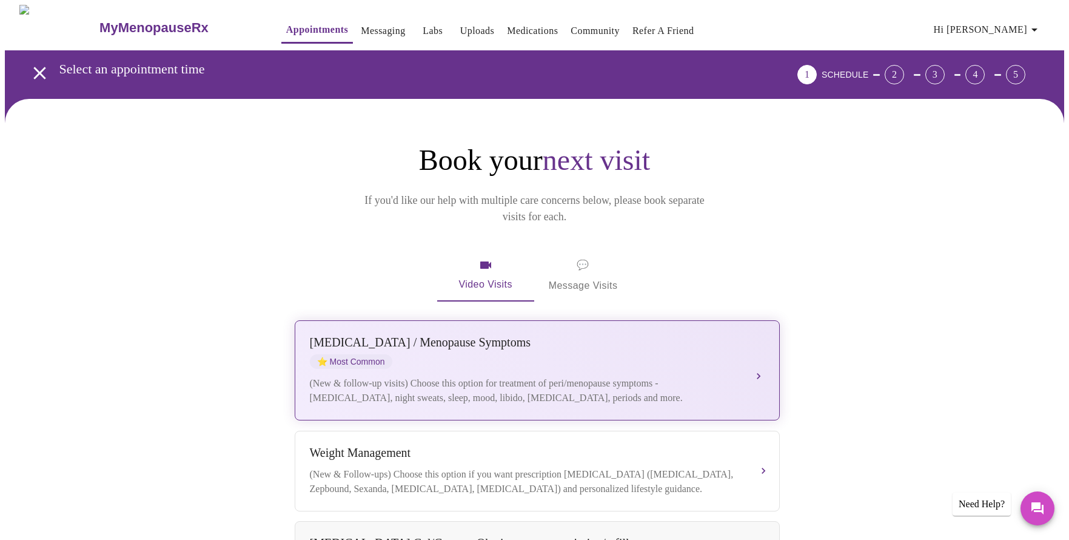
click at [579, 353] on div "[MEDICAL_DATA] / Menopause Symptoms ⭐ Most Common (New & follow-up visits) Choo…" at bounding box center [537, 370] width 455 height 70
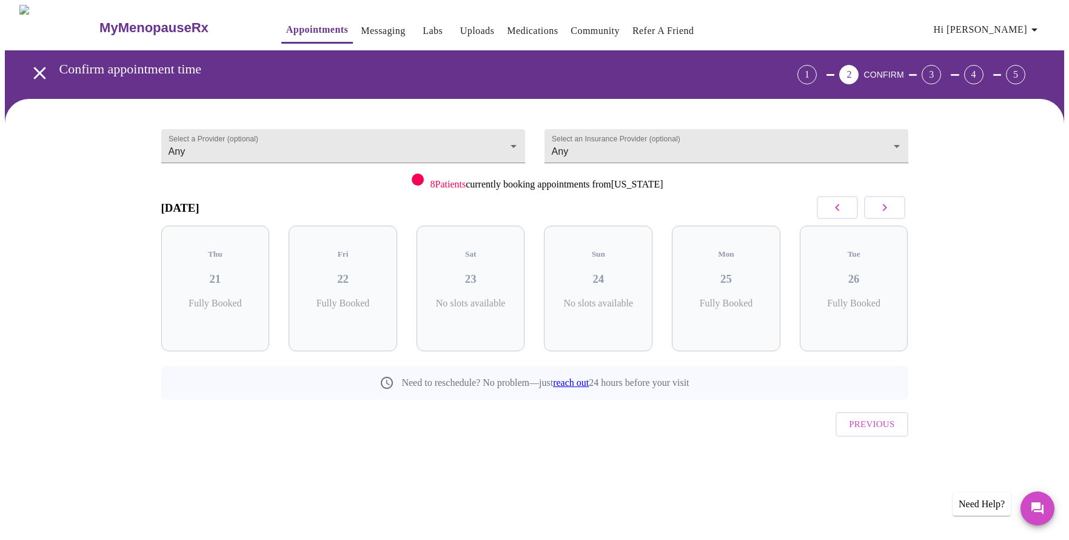
click at [887, 202] on icon "button" at bounding box center [885, 207] width 15 height 15
click at [839, 207] on icon "button" at bounding box center [837, 207] width 15 height 15
click at [620, 279] on div "Thu 04 3 Slots Left ( 10 Total)" at bounding box center [598, 289] width 109 height 126
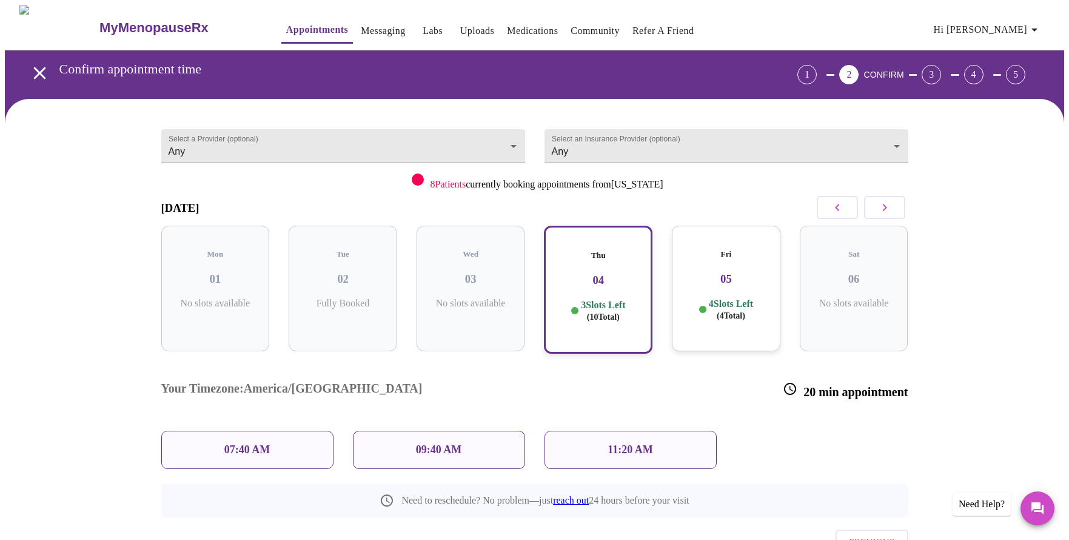
click at [446, 443] on p "09:40 AM" at bounding box center [439, 449] width 46 height 13
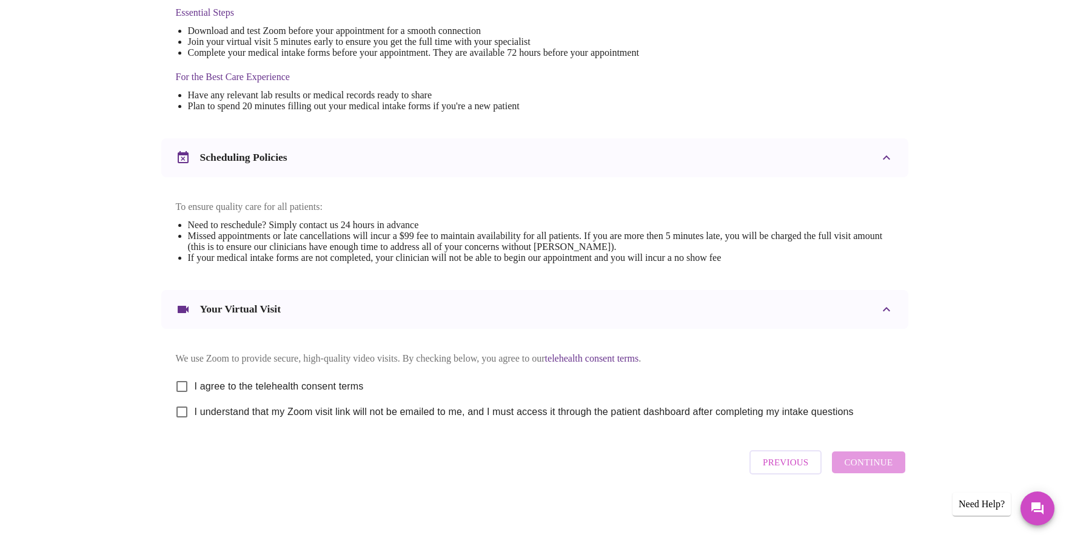
scroll to position [339, 0]
click at [178, 382] on input "I agree to the telehealth consent terms" at bounding box center [181, 386] width 25 height 25
checkbox input "true"
click at [183, 406] on input "I understand that my Zoom visit link will not be emailed to me, and I must acce…" at bounding box center [181, 411] width 25 height 25
checkbox input "true"
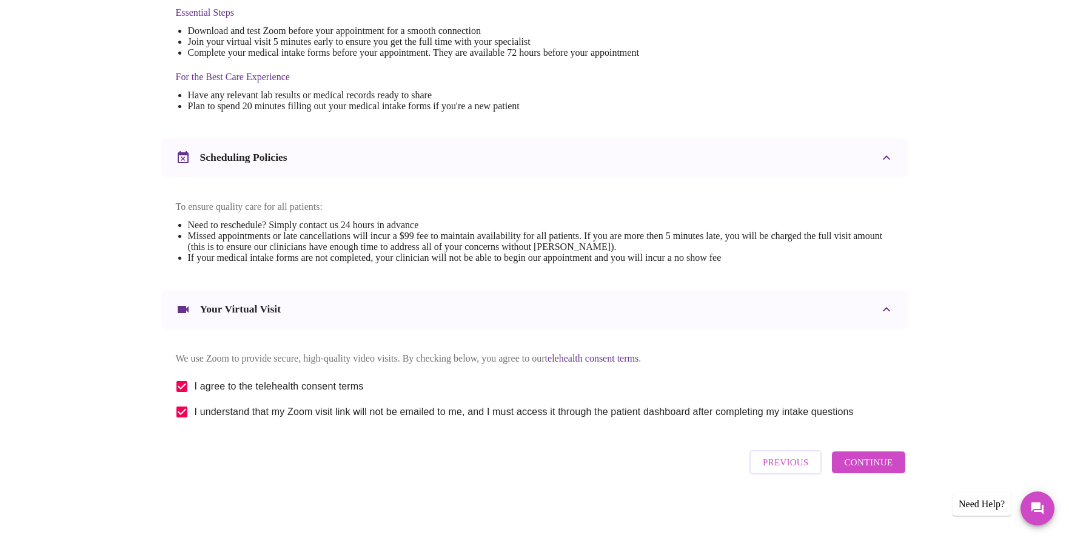
click at [867, 467] on span "Continue" at bounding box center [868, 462] width 49 height 16
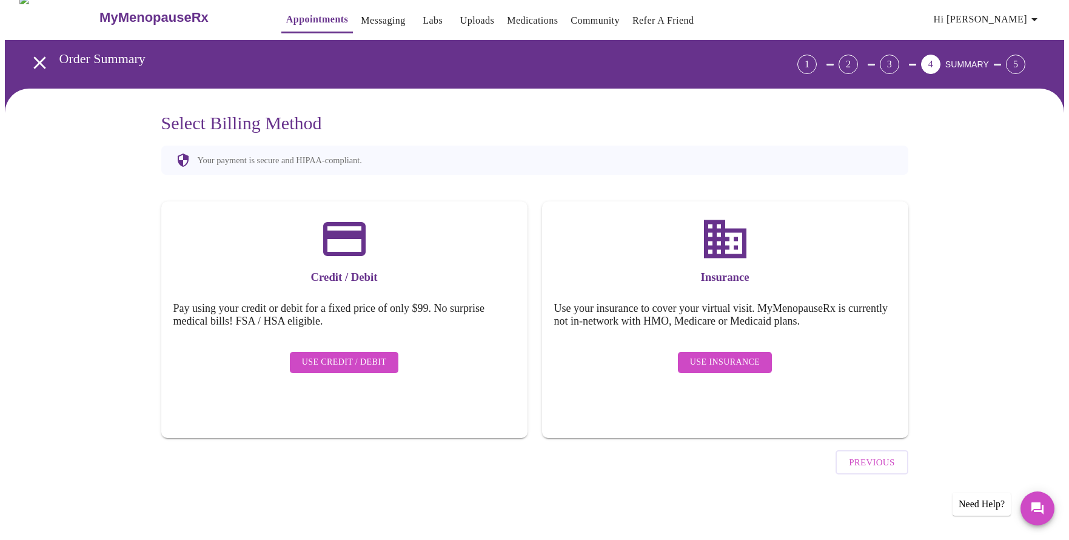
scroll to position [0, 0]
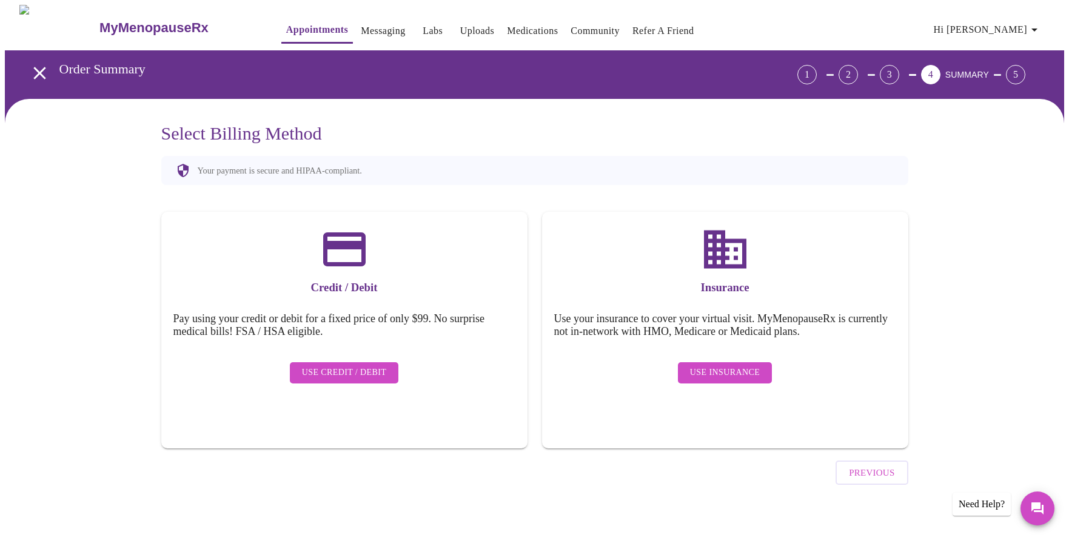
click at [708, 369] on span "Use Insurance" at bounding box center [725, 372] width 70 height 15
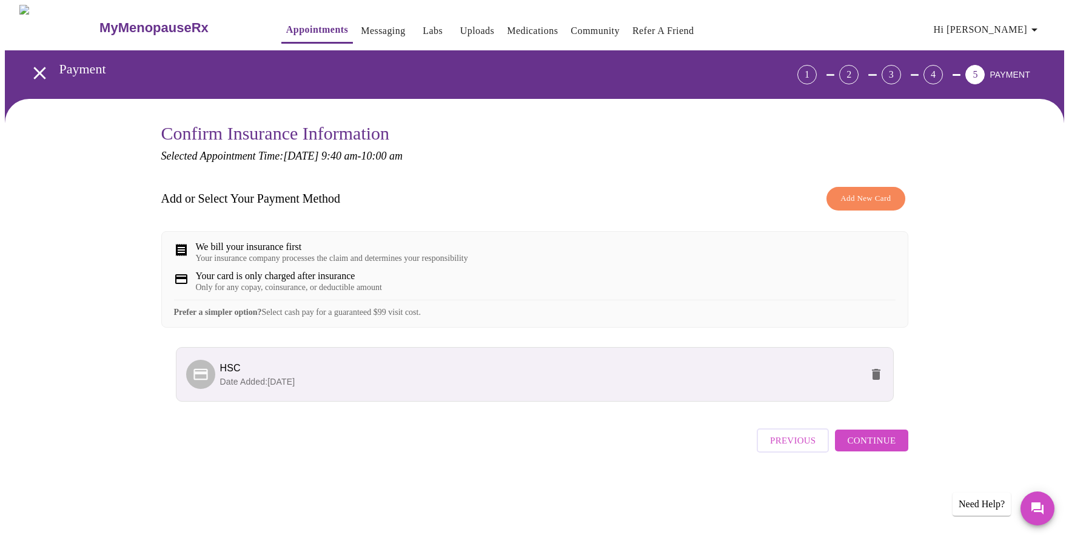
click at [742, 375] on span "HSC" at bounding box center [541, 368] width 642 height 15
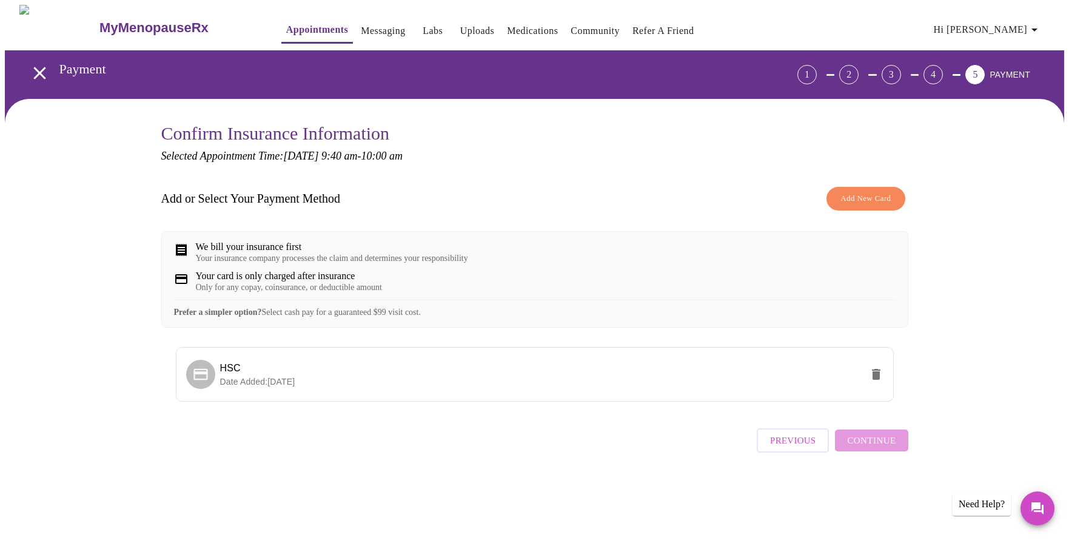
click at [651, 234] on div "We bill your insurance first Your insurance company processes the claim and det…" at bounding box center [534, 279] width 747 height 96
click at [338, 270] on div "We bill your insurance first Your insurance company processes the claim and det…" at bounding box center [534, 279] width 747 height 96
click at [285, 292] on div "Only for any copay, coinsurance, or deductible amount" at bounding box center [289, 288] width 186 height 10
click at [885, 451] on div "Previous Continue" at bounding box center [832, 437] width 151 height 42
click at [223, 386] on span "Date Added: [DATE]" at bounding box center [257, 382] width 75 height 10
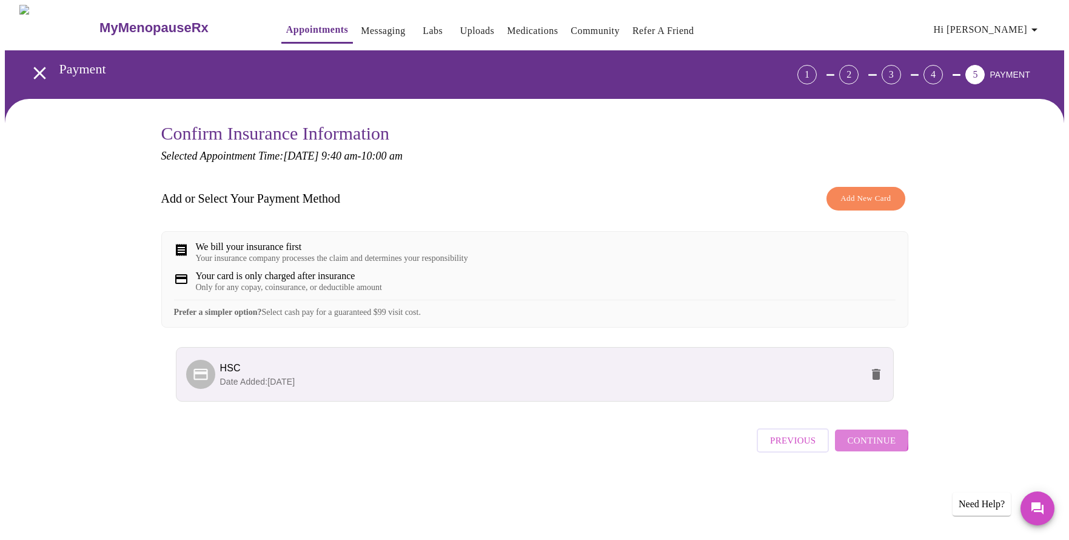
click at [865, 448] on span "Continue" at bounding box center [871, 440] width 49 height 16
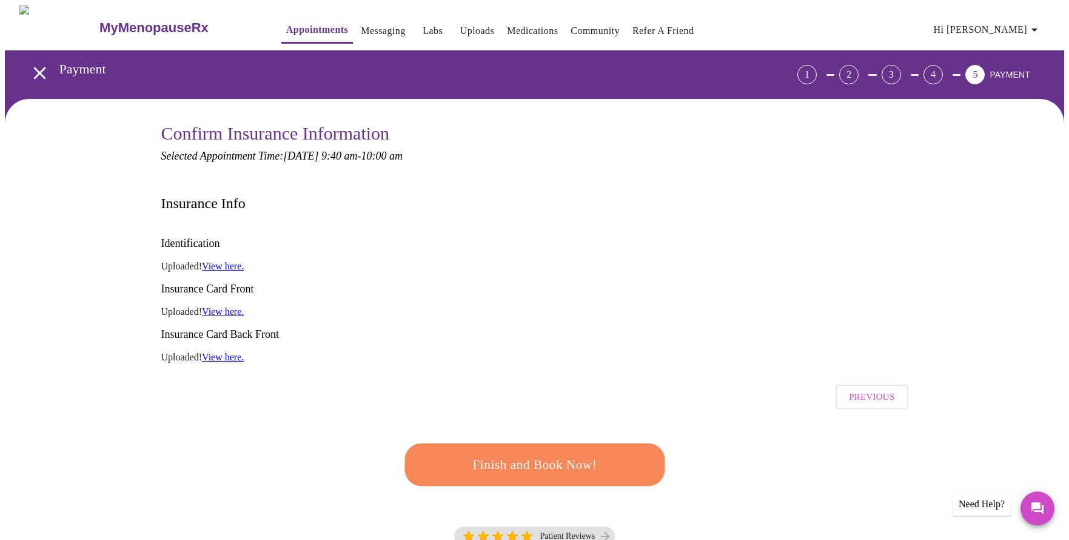
click at [567, 454] on span "Finish and Book Now!" at bounding box center [535, 465] width 224 height 22
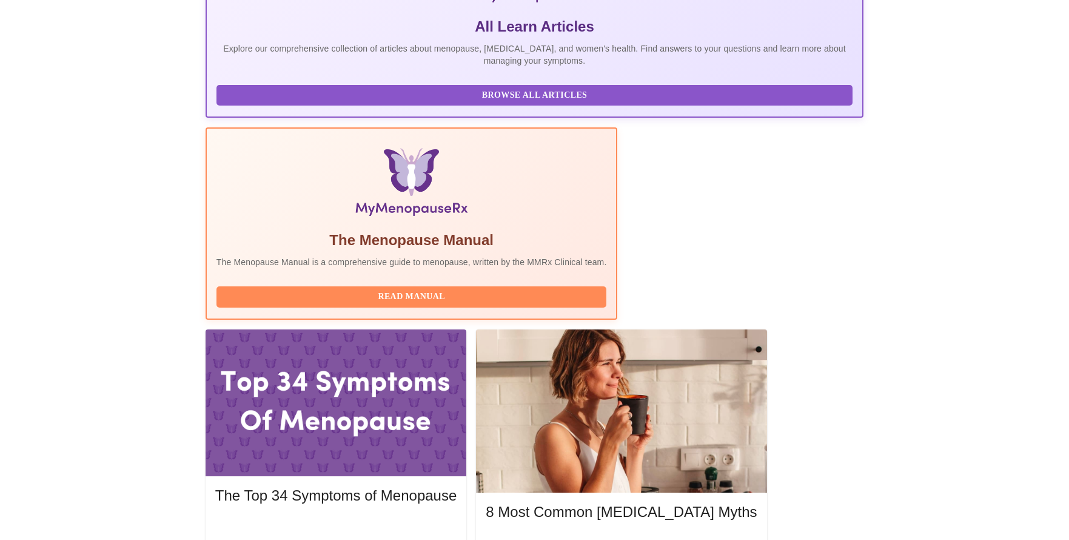
scroll to position [260, 0]
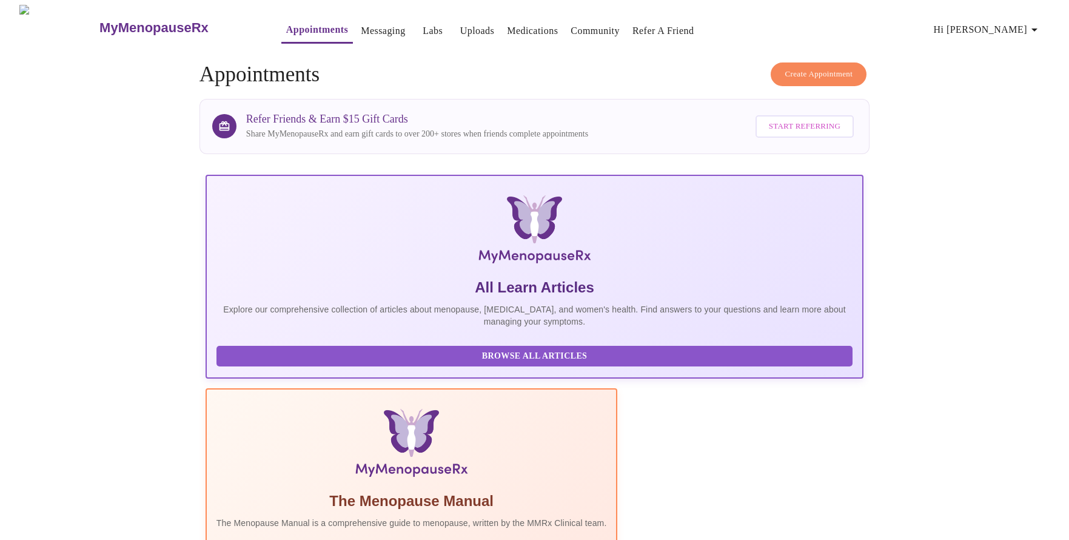
scroll to position [0, 0]
click at [460, 25] on link "Uploads" at bounding box center [477, 30] width 35 height 17
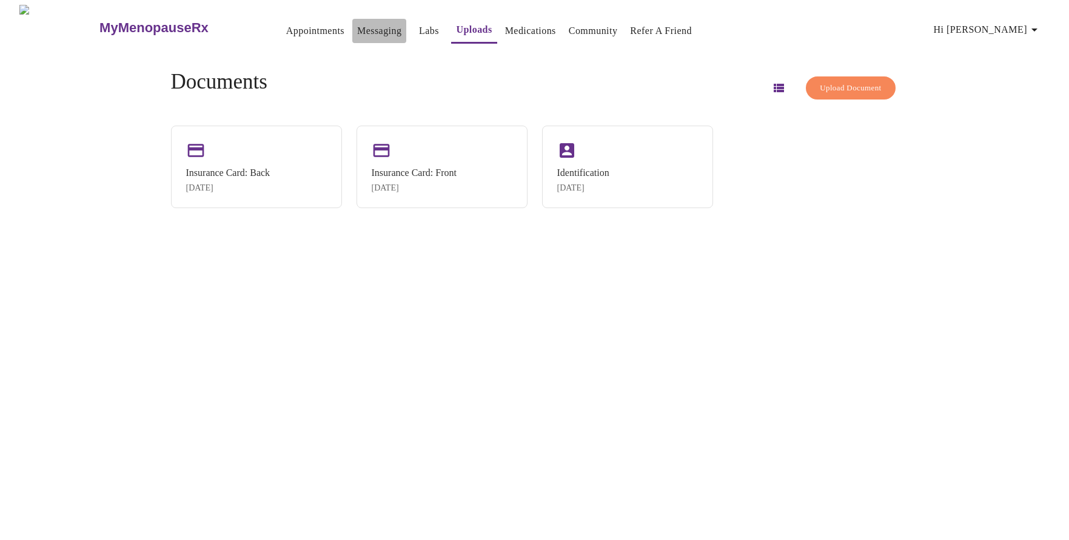
click at [357, 23] on link "Messaging" at bounding box center [379, 30] width 44 height 17
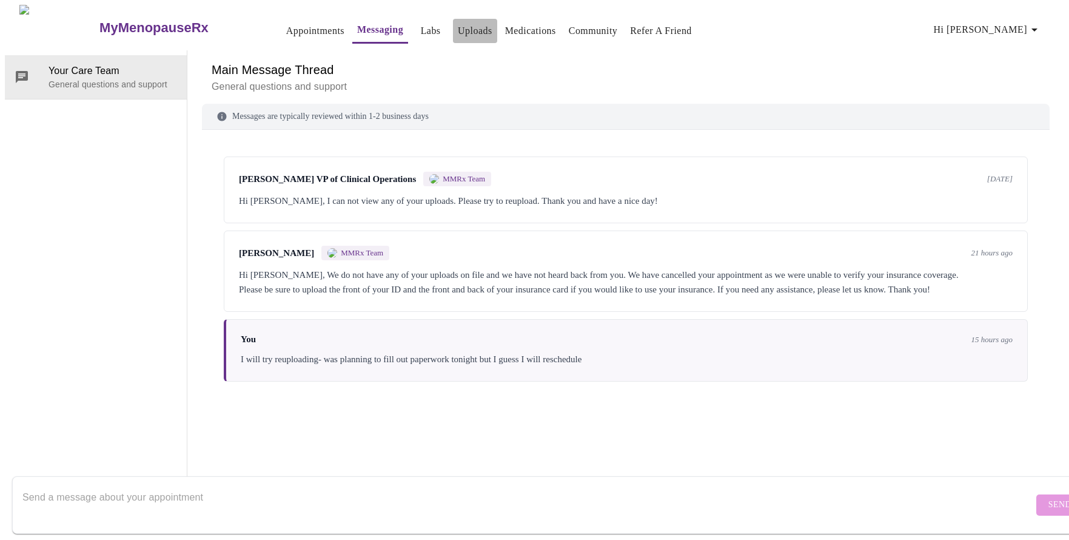
click at [458, 23] on link "Uploads" at bounding box center [475, 30] width 35 height 17
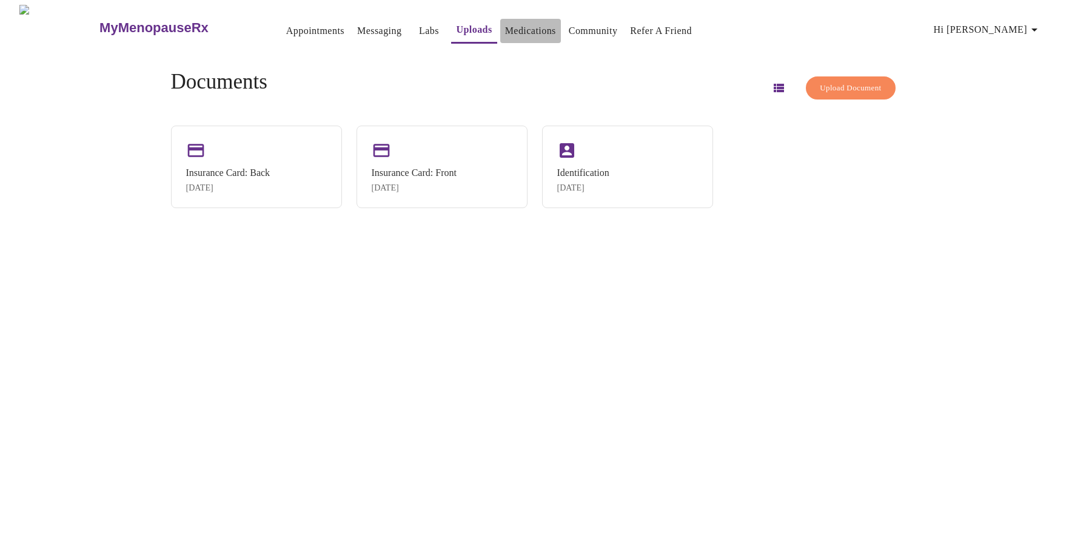
click at [505, 25] on link "Medications" at bounding box center [530, 30] width 51 height 17
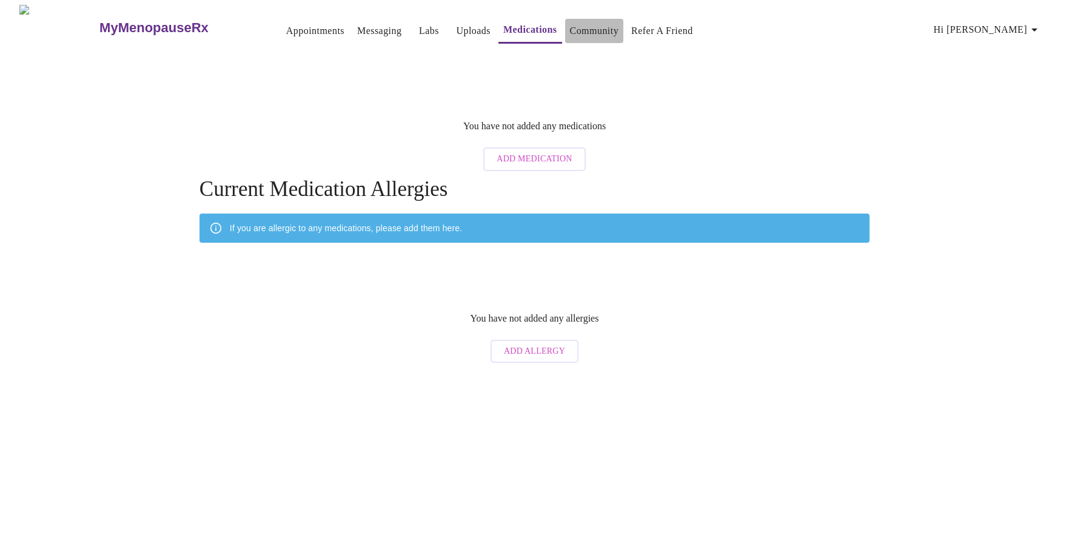
click at [587, 26] on link "Community" at bounding box center [594, 30] width 49 height 17
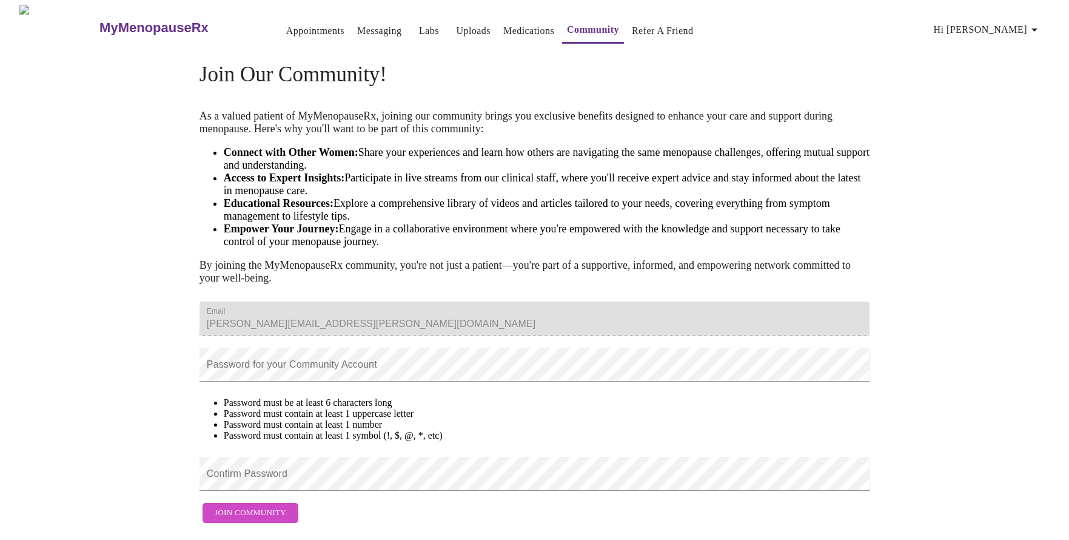
click at [286, 27] on link "Appointments" at bounding box center [315, 30] width 58 height 17
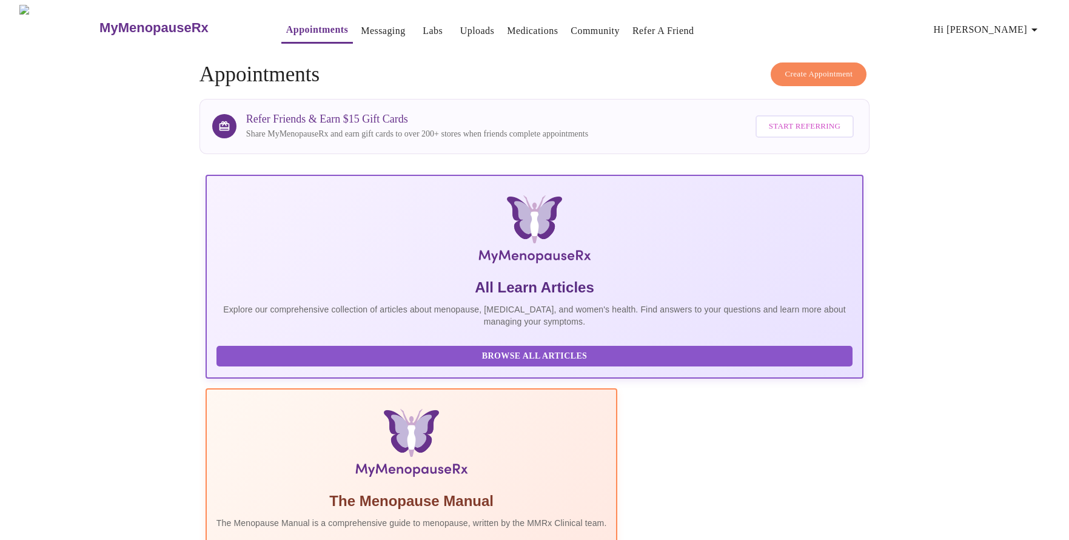
click at [285, 340] on div "All Learn Articles Explore our comprehensive collection of articles about menop…" at bounding box center [535, 309] width 636 height 62
click at [281, 363] on span "Browse All Articles" at bounding box center [535, 356] width 612 height 15
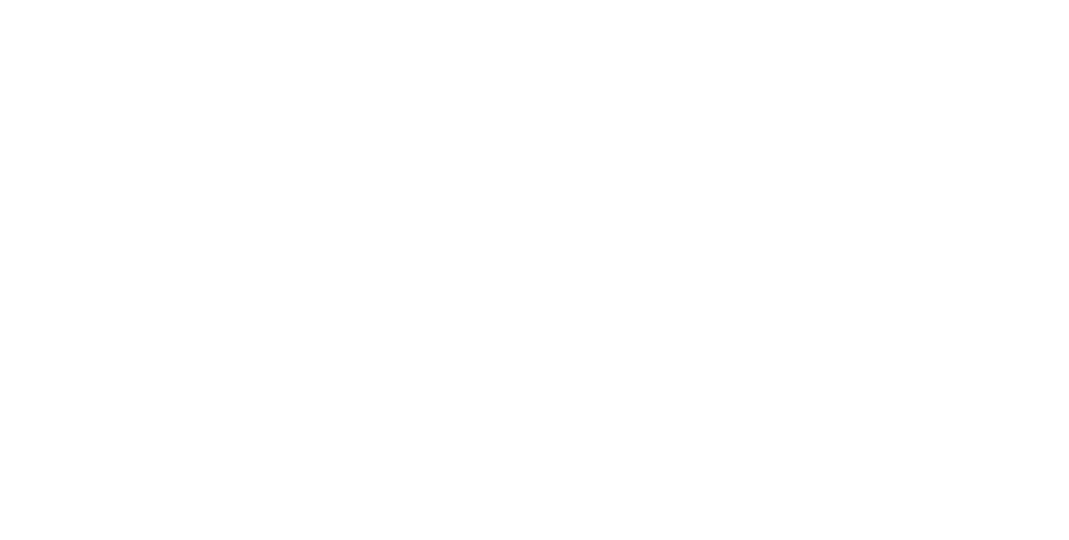
click at [833, 5] on div at bounding box center [535, 5] width 1060 height 0
